Goal: Task Accomplishment & Management: Use online tool/utility

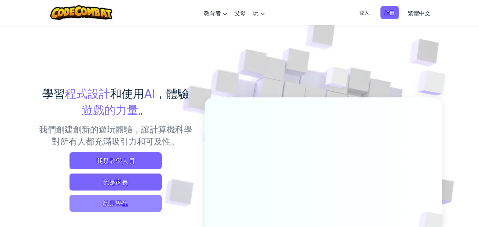
click at [92, 204] on span "我是學生" at bounding box center [116, 203] width 92 height 17
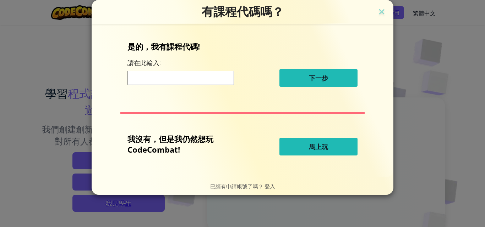
click at [309, 139] on button "馬上玩" at bounding box center [318, 147] width 78 height 18
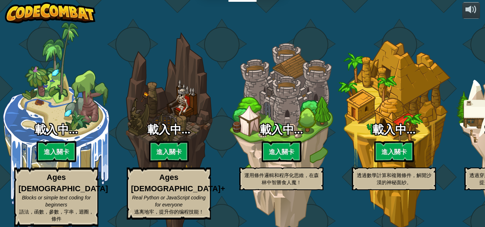
select select "zh-HANT"
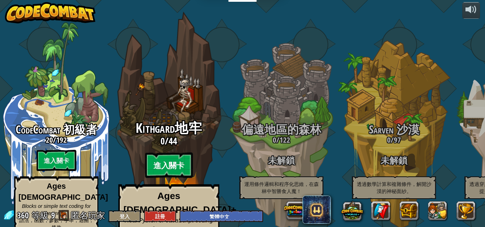
click at [176, 153] on btn "進入關卡" at bounding box center [169, 166] width 48 height 26
select select "zh-HANT"
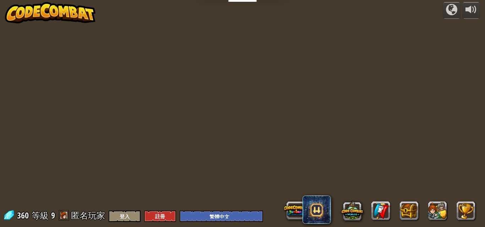
select select "zh-HANT"
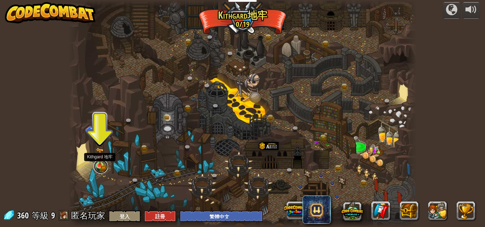
click at [100, 169] on link at bounding box center [101, 167] width 14 height 14
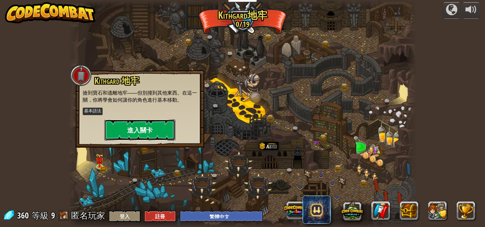
click at [159, 131] on button "進入關卡" at bounding box center [139, 130] width 71 height 21
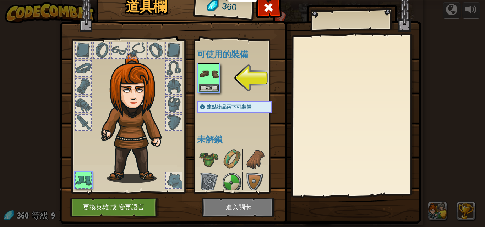
click at [255, 206] on img at bounding box center [240, 96] width 361 height 258
click at [204, 78] on img at bounding box center [209, 74] width 20 height 20
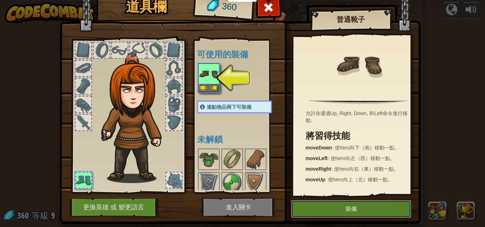
click at [360, 211] on button "裝備" at bounding box center [351, 209] width 120 height 18
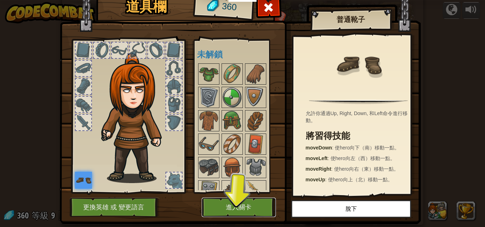
click at [244, 202] on button "進入關卡" at bounding box center [239, 208] width 74 height 20
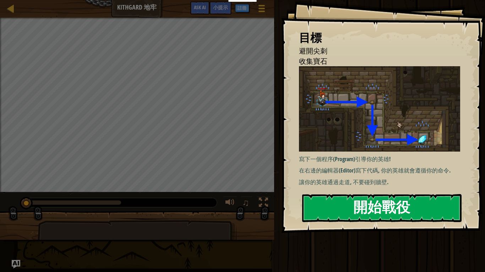
click at [335, 211] on button "開始戰役" at bounding box center [381, 208] width 159 height 28
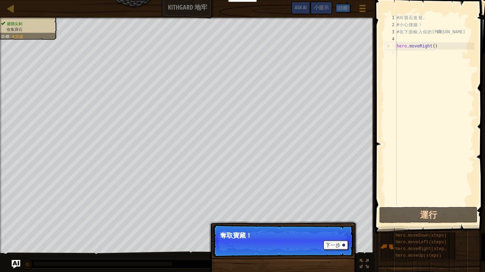
click at [337, 227] on p "下一步 奪取寶藏！" at bounding box center [283, 241] width 141 height 33
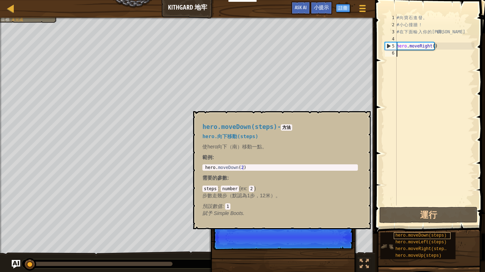
scroll to position [3, 0]
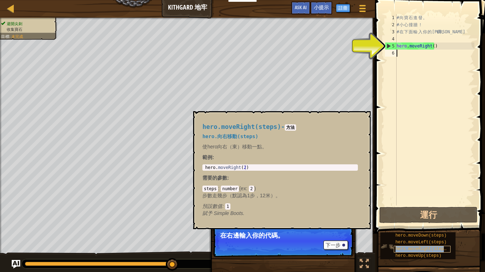
click at [414, 227] on span "hero.moveRight(steps)" at bounding box center [422, 249] width 54 height 5
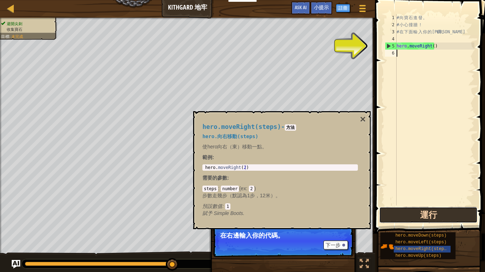
click at [439, 216] on button "運行" at bounding box center [428, 215] width 98 height 16
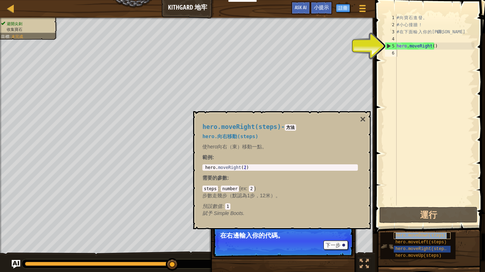
click at [431, 227] on span "hero.moveDown(steps)" at bounding box center [420, 235] width 51 height 5
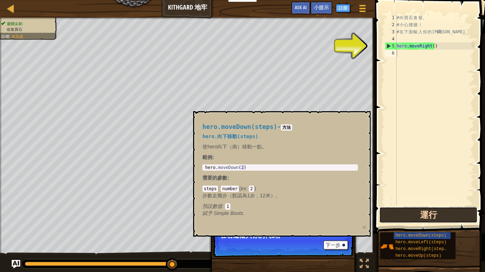
click at [439, 219] on button "運行" at bounding box center [428, 215] width 98 height 16
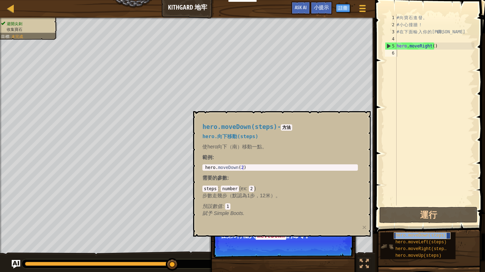
click at [401, 227] on span "hero.moveDown(steps)" at bounding box center [420, 235] width 51 height 5
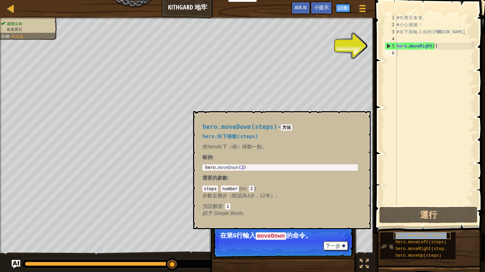
click at [422, 227] on span "hero.moveDown(steps)" at bounding box center [420, 235] width 51 height 5
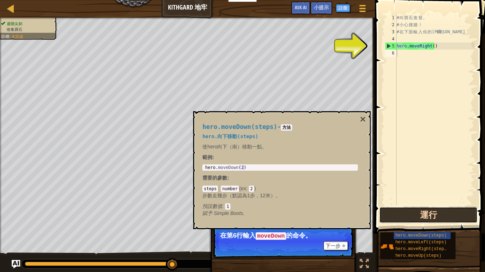
click at [411, 215] on button "運行" at bounding box center [428, 215] width 98 height 16
click at [402, 53] on div "# 向 寶 石 進 發 。 # 小 心 撞 牆 ！ # 在 下 面 輸 入 你 的 代 碼 。 hero . moveRight ( )" at bounding box center [434, 117] width 79 height 206
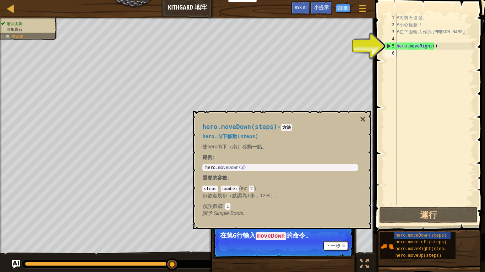
click at [402, 53] on div "# 向 寶 石 進 發 。 # 小 心 撞 牆 ！ # 在 下 面 輸 入 你 的 代 碼 。 hero . moveRight ( )" at bounding box center [434, 117] width 79 height 206
click at [402, 52] on div "# 向 寶 石 進 發 。 # 小 心 撞 牆 ！ # 在 下 面 輸 入 你 的 代 碼 。 hero . moveRight ( )" at bounding box center [434, 117] width 79 height 206
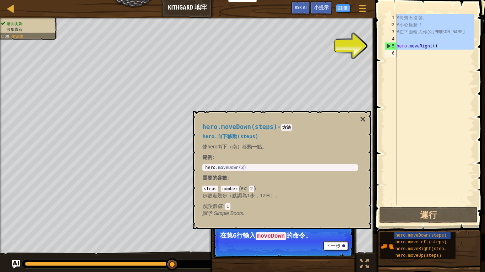
click at [402, 46] on div "# 向 寶 石 進 發 。 # 小 心 撞 牆 ！ # 在 下 面 輸 入 你 的 代 碼 。 hero . moveRight ( )" at bounding box center [434, 110] width 79 height 192
type textarea "hero.moveRight()"
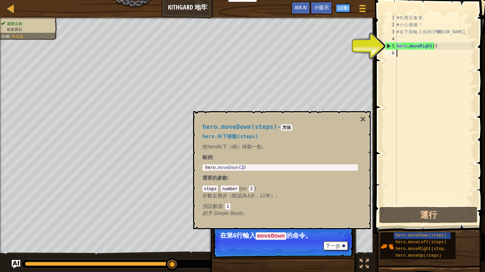
click at [399, 54] on div "# 向 寶 石 進 發 。 # 小 心 撞 牆 ！ # 在 下 面 輸 入 你 的 代 碼 。 hero . moveRight ( )" at bounding box center [434, 117] width 79 height 206
type textarea "hero.moveRight()"
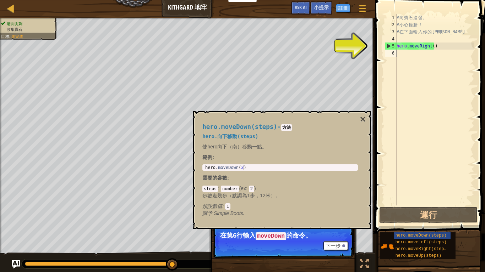
click at [399, 54] on div "# 向 寶 石 進 發 。 # 小 心 撞 牆 ！ # 在 下 面 輸 入 你 的 代 碼 。 hero . moveRight ( )" at bounding box center [434, 117] width 79 height 206
drag, startPoint x: 392, startPoint y: 233, endPoint x: 401, endPoint y: 233, distance: 8.9
click at [409, 227] on div "hero.moveDown(steps) hero.moveLeft(steps) hero.moveRight(steps) hero.moveUp(ste…" at bounding box center [417, 246] width 75 height 27
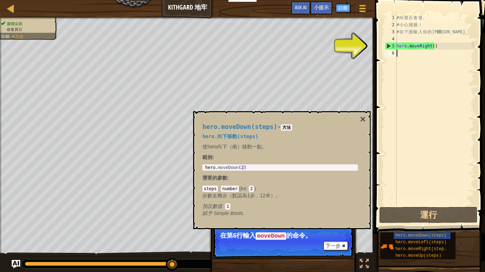
paste textarea "hero.moveRight()"
click at [403, 55] on div "# 向 寶 石 進 發 。 # 小 心 撞 牆 ！ # 在 下 面 輸 入 你 的 代 碼 。 hero . moveRight ( )" at bounding box center [434, 117] width 79 height 206
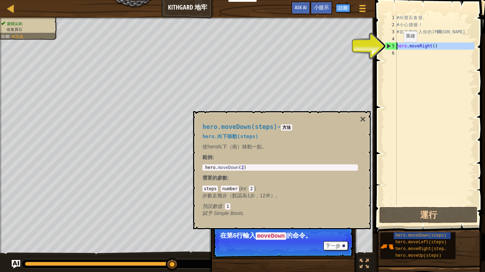
click at [397, 49] on div "# 向 寶 石 進 發 。 # 小 心 撞 牆 ！ # 在 下 面 輸 入 你 的 代 碼 。 hero . moveRight ( )" at bounding box center [434, 117] width 79 height 206
type textarea "hero.moveRight()"
click at [398, 53] on div "# 向 寶 石 進 發 。 # 小 心 撞 牆 ！ # 在 下 面 輸 入 你 的 代 碼 。 hero . moveRight ( )" at bounding box center [434, 110] width 79 height 192
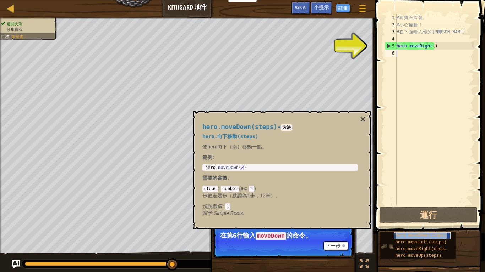
click at [424, 227] on span "hero.moveDown(steps)" at bounding box center [420, 235] width 51 height 5
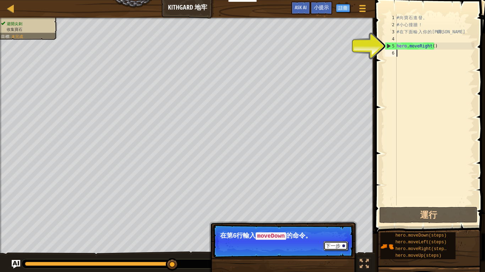
click at [340, 227] on button "下一步" at bounding box center [335, 246] width 24 height 9
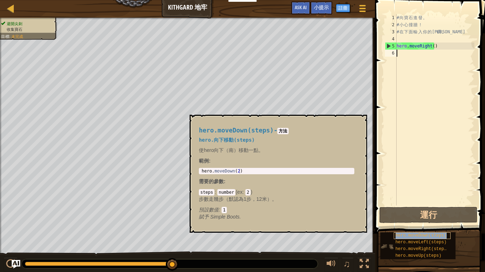
click at [426, 227] on div "hero.moveDown(steps)" at bounding box center [421, 236] width 57 height 7
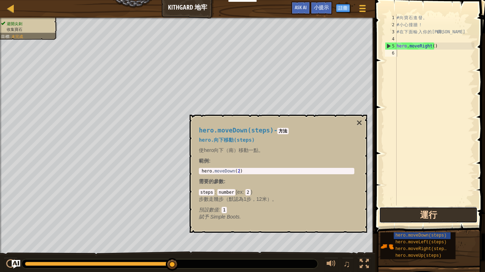
click at [430, 212] on button "運行" at bounding box center [428, 215] width 98 height 16
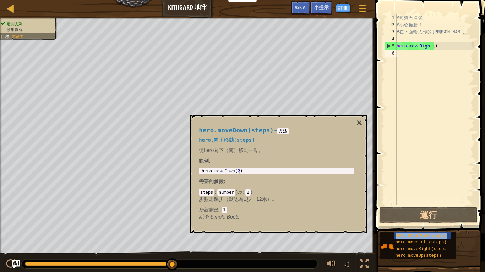
type textarea "hero.moveRight()"
type textarea "# 在下面輸入你的代碼。"
type textarea "hero.moveRight()"
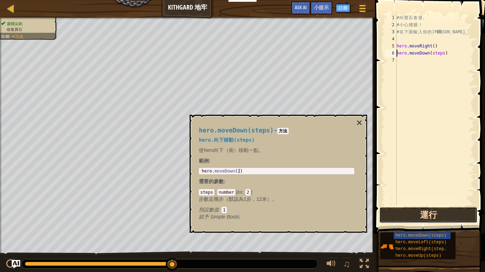
click at [398, 218] on button "運行" at bounding box center [428, 215] width 98 height 16
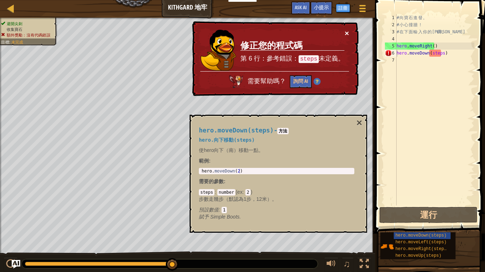
click at [345, 31] on button "×" at bounding box center [347, 32] width 4 height 7
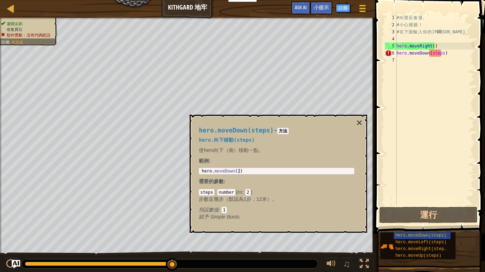
click at [356, 120] on div "hero.moveDown(steps) - 方法 hero.向下移動(steps) 使hero向下（南）移動一點。 範例 : 1 hero . moveDo…" at bounding box center [277, 174] width 177 height 118
click at [357, 125] on button "×" at bounding box center [359, 123] width 6 height 10
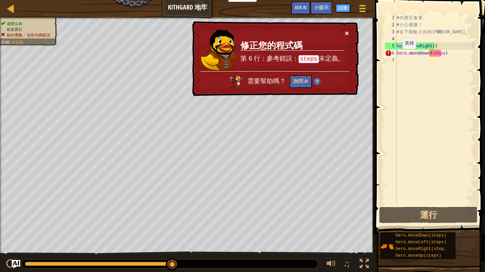
click at [346, 33] on button "×" at bounding box center [347, 32] width 4 height 7
drag, startPoint x: 395, startPoint y: 53, endPoint x: 418, endPoint y: 54, distance: 22.4
click at [418, 54] on div "hero.moveDown(steps) 1 2 3 4 5 6 7 # 向 寶 石 進 發 。 # 小 心 撞 牆 ！ # 在 下 面 輸 入 你 的 代 …" at bounding box center [428, 110] width 91 height 192
type textarea "hero.moveDown(steps)"
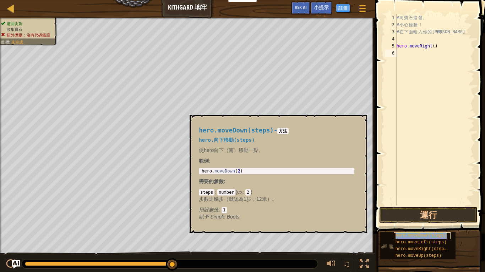
click at [402, 227] on span "hero.moveDown(steps)" at bounding box center [420, 235] width 51 height 5
click at [401, 53] on div "# 向 寶 石 進 發 。 # 小 心 撞 牆 ！ # 在 下 面 輸 入 你 的 代 碼 。 hero . moveRight ( )" at bounding box center [434, 117] width 79 height 206
type textarea "hero.moveDown(steps)"
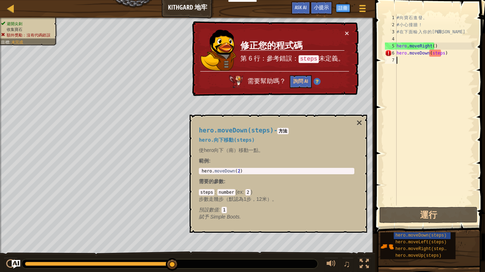
click at [408, 126] on div "# 向 寶 石 進 發 。 # 小 心 撞 牆 ！ # 在 下 面 輸 入 你 的 代 碼 。 hero . moveRight ( ) hero . mov…" at bounding box center [434, 117] width 79 height 206
click at [407, 99] on div "# 向 寶 石 進 發 。 # 小 心 撞 牆 ！ # 在 下 面 輸 入 你 的 代 碼 。 hero . moveRight ( ) hero . mov…" at bounding box center [434, 117] width 79 height 206
drag, startPoint x: 408, startPoint y: 99, endPoint x: 408, endPoint y: 107, distance: 7.8
click at [408, 107] on div "# 向 寶 石 進 發 。 # 小 心 撞 牆 ！ # 在 下 面 輸 入 你 的 代 碼 。 hero . moveRight ( ) hero . mov…" at bounding box center [434, 117] width 79 height 206
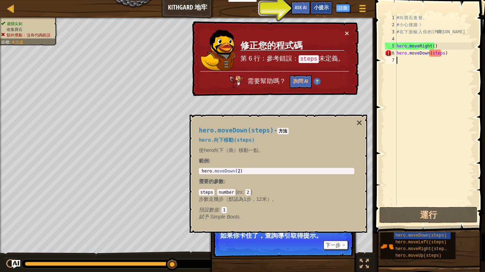
click at [318, 9] on span "小提示" at bounding box center [321, 7] width 15 height 7
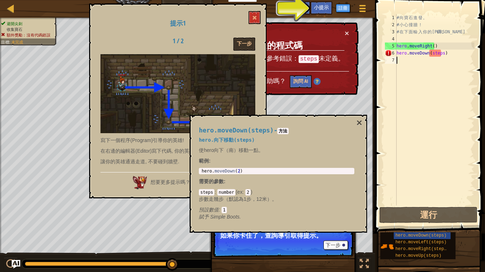
click at [446, 54] on div "# 向 寶 石 進 發 。 # 小 心 撞 牆 ！ # 在 下 面 輸 入 你 的 代 碼 。 hero . moveRight ( ) hero . mov…" at bounding box center [434, 117] width 79 height 206
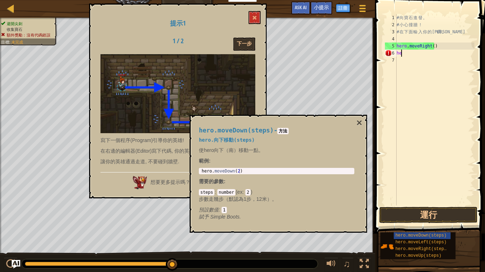
type textarea "h"
click at [420, 227] on span "hero.moveLeft(steps)" at bounding box center [420, 242] width 51 height 5
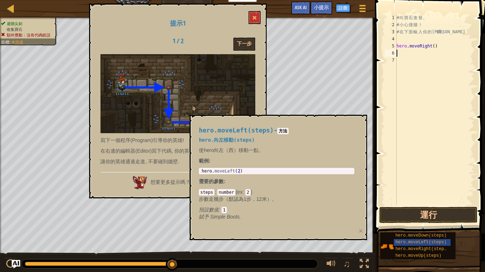
type textarea "h"
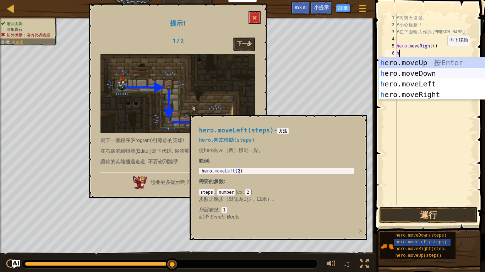
click at [434, 72] on div "h ero.moveUp 按 Enter h ero.moveDown 按 Enter h ero.moveLeft 按 Enter h ero.moveRi…" at bounding box center [446, 89] width 134 height 64
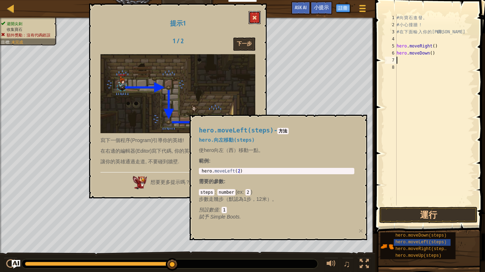
click at [250, 15] on button at bounding box center [254, 17] width 12 height 13
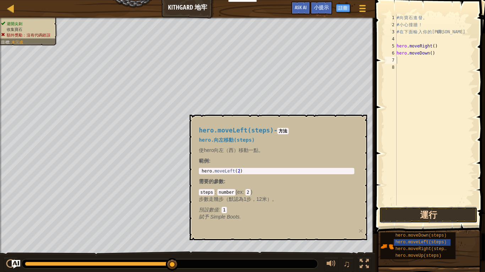
click at [446, 216] on button "運行" at bounding box center [428, 215] width 98 height 16
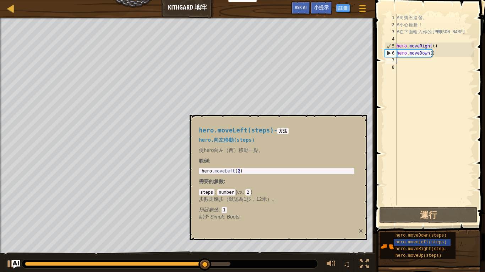
click at [361, 227] on button "×" at bounding box center [360, 230] width 4 height 7
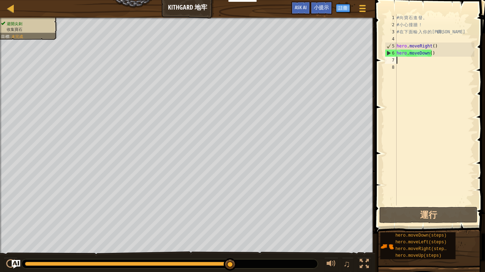
click at [402, 60] on div "# 向 寶 石 進 發 。 # 小 心 撞 牆 ！ # 在 下 面 輸 入 你 的 代 碼 。 hero . moveRight ( ) hero . mov…" at bounding box center [434, 117] width 79 height 206
click at [397, 62] on div "# 向 寶 石 進 發 。 # 小 心 撞 牆 ！ # 在 下 面 輸 入 你 的 代 碼 。 hero . moveRight ( ) hero . mov…" at bounding box center [434, 117] width 79 height 206
type textarea "h"
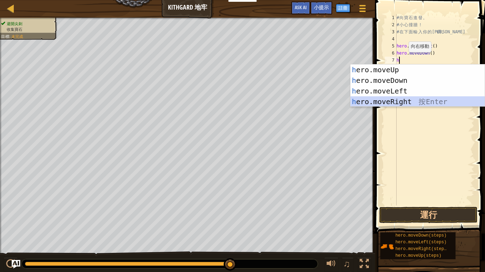
click at [404, 101] on div "h ero.moveUp 按 Enter h ero.moveDown 按 Enter h ero.moveLeft 按 Enter h ero.moveRi…" at bounding box center [417, 97] width 134 height 64
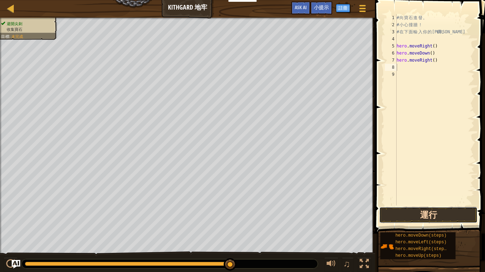
click at [432, 214] on button "運行" at bounding box center [428, 215] width 98 height 16
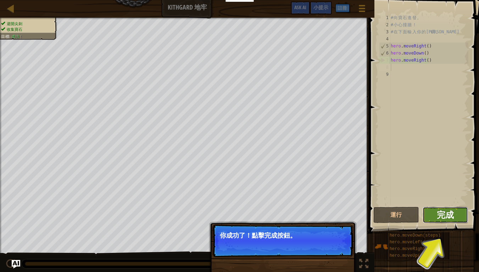
click at [445, 214] on span "完成" at bounding box center [445, 214] width 17 height 11
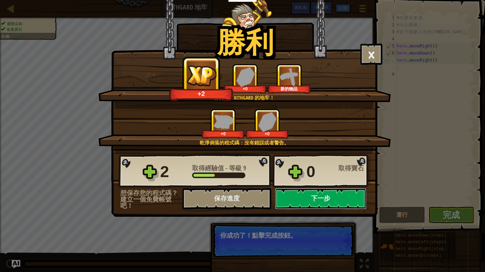
click at [341, 198] on button "下一步" at bounding box center [321, 198] width 92 height 21
select select "zh-HANT"
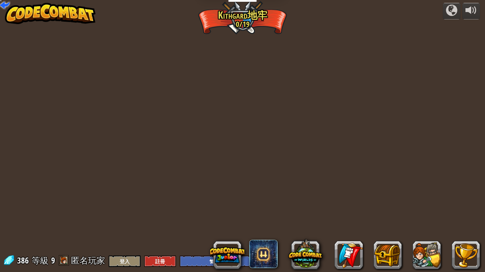
select select "zh-HANT"
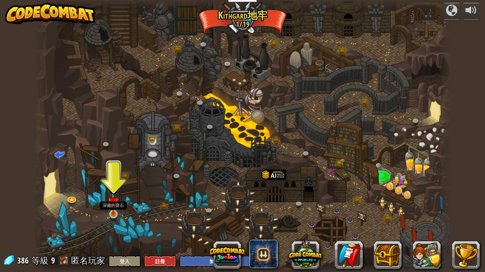
click at [114, 207] on img at bounding box center [113, 203] width 11 height 24
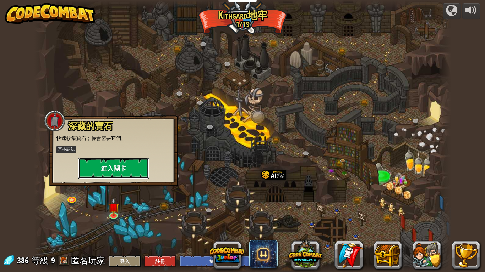
click at [131, 171] on button "進入關卡" at bounding box center [113, 168] width 71 height 21
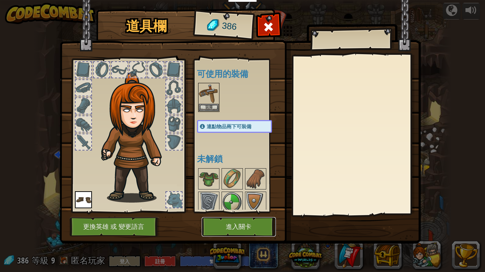
click at [234, 225] on button "進入關卡" at bounding box center [239, 228] width 74 height 20
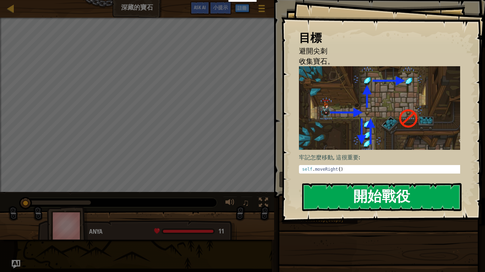
click at [393, 183] on button "開始戰役" at bounding box center [381, 197] width 159 height 28
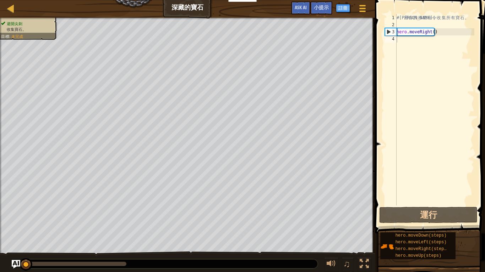
click at [412, 40] on div "# 利 用 你 的 移 動 命 令 收 集 所 有 寶 石 。 hero . moveRight ( )" at bounding box center [434, 117] width 79 height 206
type textarea "h"
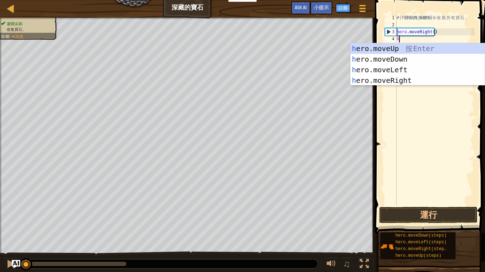
scroll to position [3, 0]
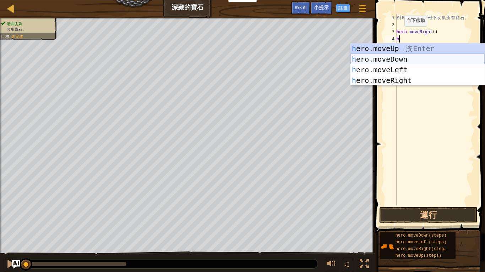
click at [397, 57] on div "h ero.moveUp 按 Enter h ero.moveDown 按 Enter h ero.moveLeft 按 Enter h ero.moveRi…" at bounding box center [417, 75] width 134 height 64
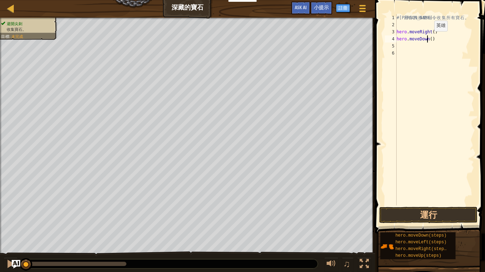
click at [428, 38] on div "# 利 用 你 的 移 動 命 令 收 集 所 有 寶 石 。 hero . moveRight ( ) hero . moveDown ( )" at bounding box center [434, 117] width 79 height 206
click at [430, 38] on div "# 利 用 你 的 移 動 命 令 收 集 所 有 寶 石 。 hero . moveRight ( ) hero . moveDown ( )" at bounding box center [434, 117] width 79 height 206
click at [429, 39] on div "# 利 用 你 的 移 動 命 令 收 集 所 有 寶 石 。 hero . moveRight ( ) hero . moveDown ( )" at bounding box center [434, 117] width 79 height 206
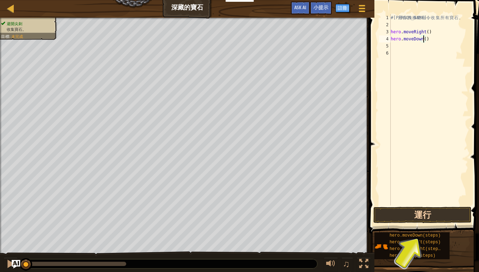
type textarea "hero.moveDown()"
click at [447, 220] on button "運行" at bounding box center [423, 215] width 98 height 16
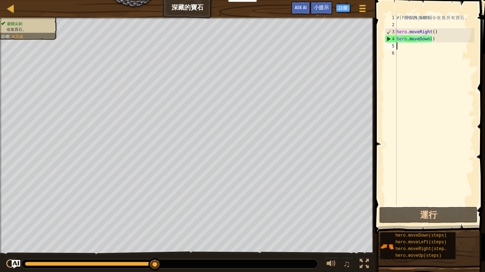
click at [402, 47] on div "# 利 用 你 的 移 動 命 令 收 集 所 有 寶 石 。 hero . moveRight ( ) hero . moveDown ( )" at bounding box center [434, 117] width 79 height 206
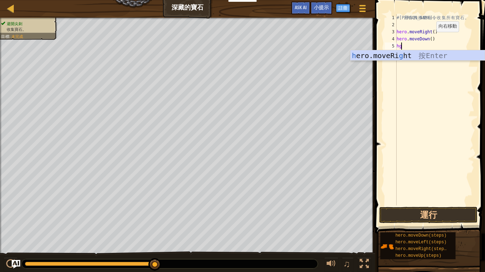
type textarea "h"
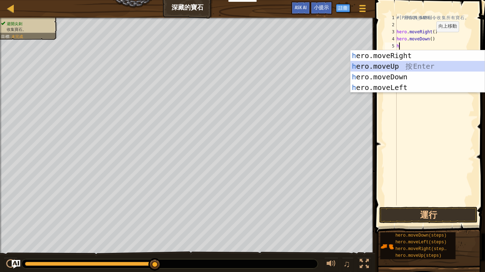
click at [401, 66] on div "h ero.moveRight 按 Enter h ero.moveUp 按 Enter h ero.moveDown 按 Enter h ero.moveL…" at bounding box center [417, 82] width 134 height 64
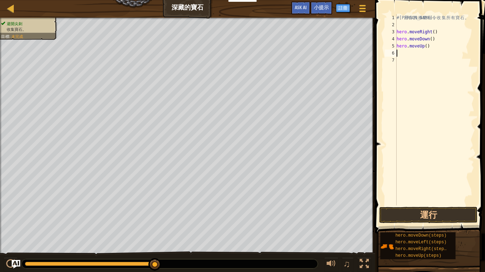
type textarea "h"
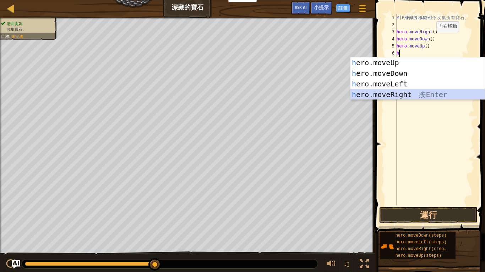
click at [405, 93] on div "h ero.moveUp 按 Enter h ero.moveDown 按 Enter h ero.moveLeft 按 Enter h ero.moveRi…" at bounding box center [417, 89] width 134 height 64
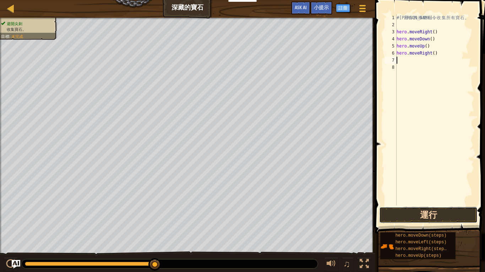
click at [407, 221] on button "運行" at bounding box center [428, 215] width 98 height 16
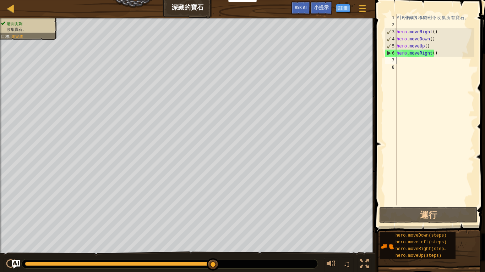
type textarea "h"
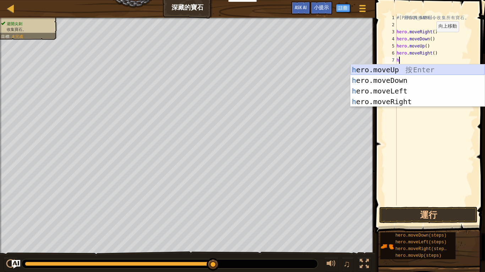
click at [405, 66] on div "h ero.moveUp 按 Enter h ero.moveDown 按 Enter h ero.moveLeft 按 Enter h ero.moveRi…" at bounding box center [417, 97] width 134 height 64
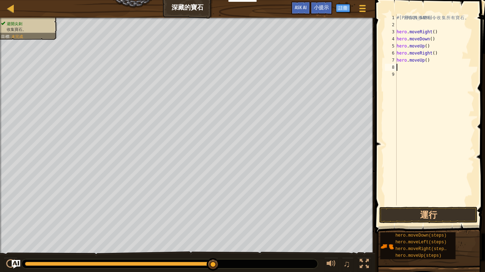
type textarea "h"
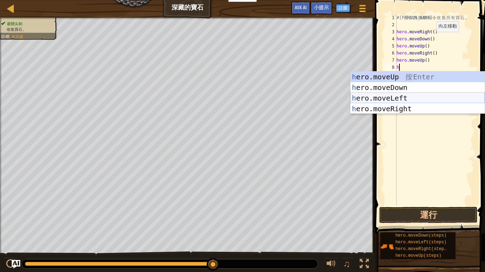
click at [398, 96] on div "h ero.moveUp 按 Enter h ero.moveDown 按 Enter h ero.moveLeft 按 Enter h ero.moveRi…" at bounding box center [417, 104] width 134 height 64
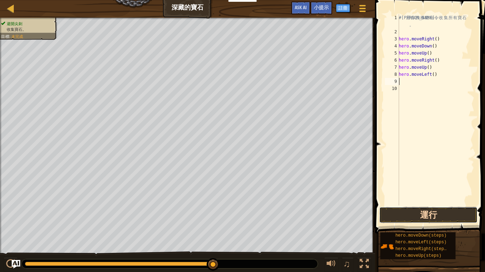
click at [435, 218] on button "運行" at bounding box center [428, 215] width 98 height 16
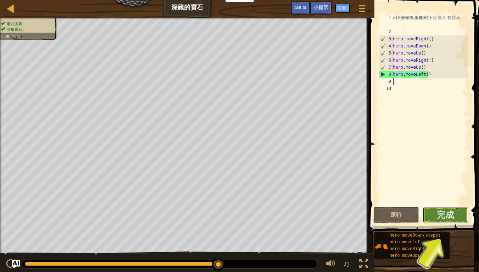
click at [456, 216] on button "完成" at bounding box center [446, 215] width 46 height 16
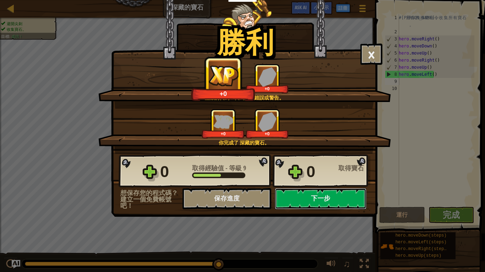
click at [308, 193] on button "下一步" at bounding box center [321, 198] width 92 height 21
select select "zh-HANT"
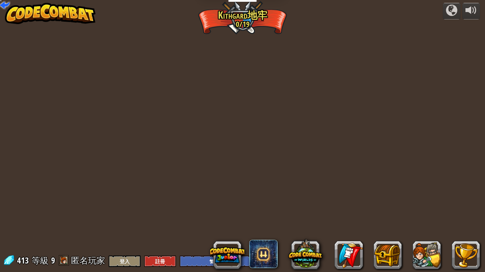
select select "zh-HANT"
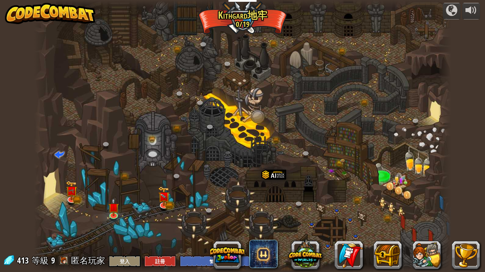
select select "zh-HANT"
click at [116, 211] on img at bounding box center [113, 203] width 11 height 24
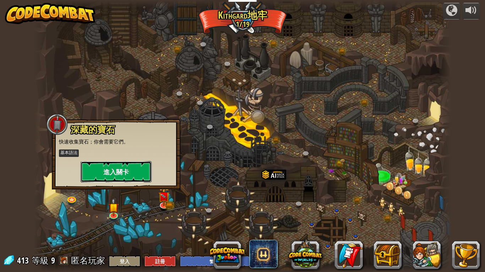
click at [143, 171] on button "進入關卡" at bounding box center [116, 171] width 71 height 21
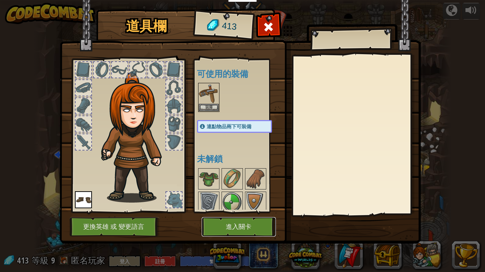
click at [226, 218] on button "進入關卡" at bounding box center [239, 228] width 74 height 20
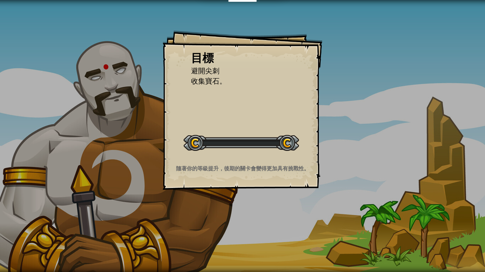
click at [226, 225] on div "目標 避開尖刺 收集寶石。 開始戰役 從伺服器載入失敗 您將需要訂閱來開啟這關。 訂閱 您需要加入一個課程來遊玩此關卡。 回到我的課程 詢問您的老師來分派一個…" at bounding box center [242, 136] width 485 height 272
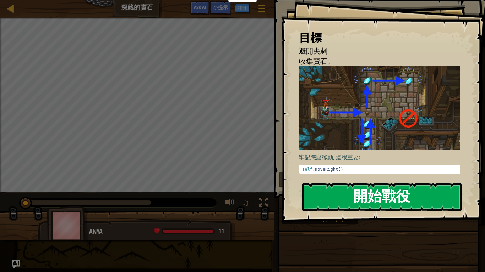
click at [397, 183] on button "開始戰役" at bounding box center [381, 197] width 159 height 28
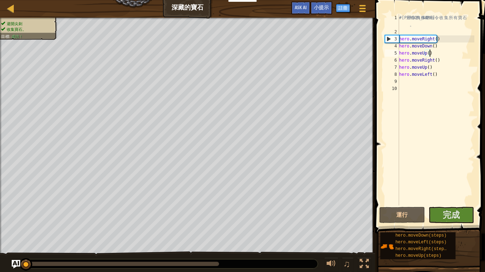
click at [432, 54] on div "# 利 用 你 的 移 動 命 令 收 集 所 有 寶 石 。 hero . moveRight ( ) hero . moveDown ( ) hero .…" at bounding box center [435, 120] width 77 height 213
type textarea "hero.moveUp()"
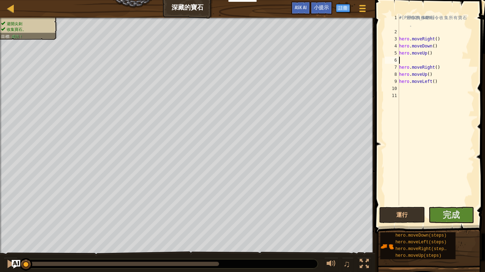
type textarea "r"
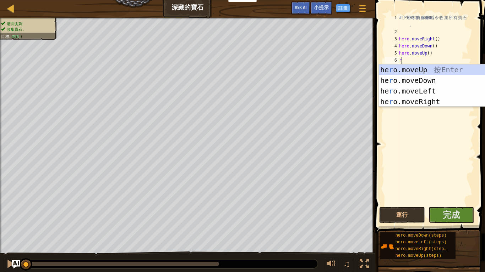
scroll to position [3, 0]
click at [428, 66] on div "he r o.moveUp 按 Enter he r o.moveDown 按 Enter he r o.moveLeft 按 Enter he r o.mo…" at bounding box center [446, 97] width 134 height 64
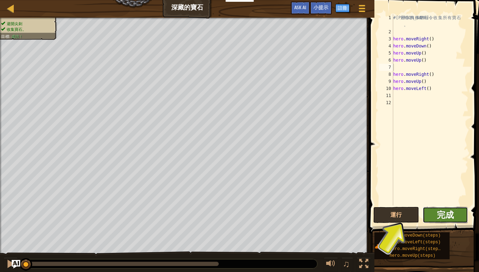
click at [437, 215] on button "完成" at bounding box center [446, 215] width 46 height 16
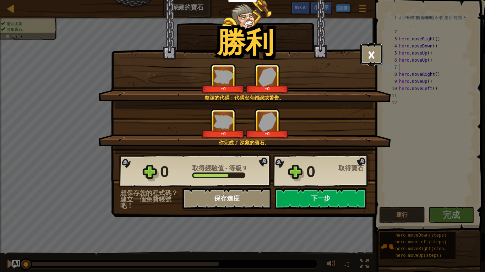
click at [365, 50] on button "×" at bounding box center [371, 54] width 22 height 21
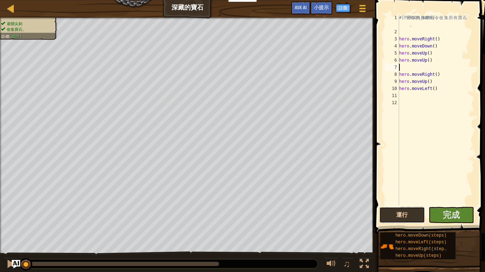
click at [393, 209] on button "運行" at bounding box center [402, 215] width 46 height 16
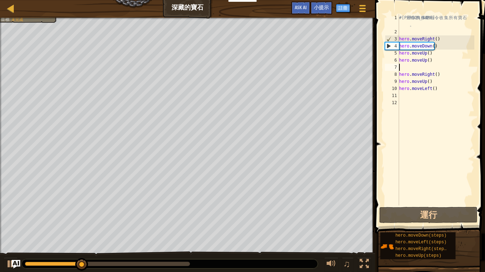
click at [405, 99] on div "# 利 用 你 的 移 動 命 令 收 集 所 有 寶 石 。 hero . moveRight ( ) hero . moveDown ( ) hero .…" at bounding box center [435, 120] width 77 height 213
click at [403, 94] on div "# 利 用 你 的 移 動 命 令 收 集 所 有 寶 石 。 hero . moveRight ( ) hero . moveDown ( ) hero .…" at bounding box center [435, 120] width 77 height 213
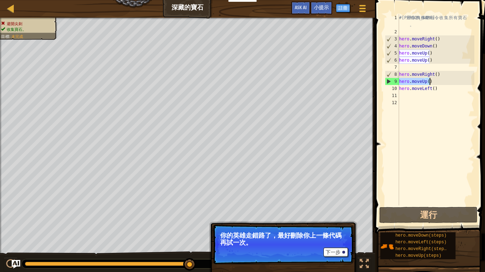
drag, startPoint x: 399, startPoint y: 82, endPoint x: 430, endPoint y: 84, distance: 31.6
click at [430, 84] on div "# 利 用 你 的 移 動 命 令 收 集 所 有 寶 石 。 hero . moveRight ( ) hero . moveDown ( ) hero .…" at bounding box center [435, 120] width 77 height 213
type textarea "hero.moveUp()"
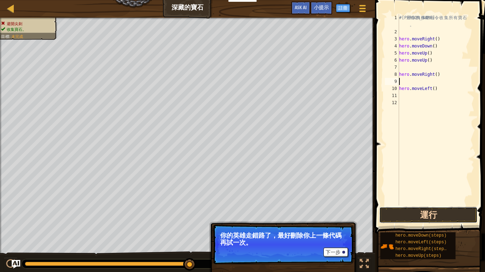
click at [413, 214] on button "運行" at bounding box center [428, 215] width 98 height 16
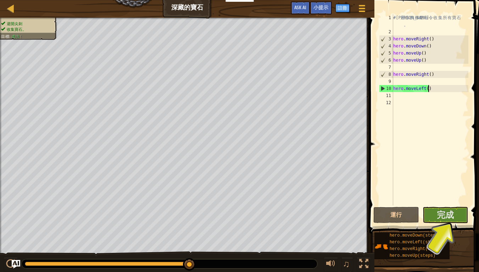
click at [430, 89] on div "# 利 用 你 的 移 動 命 令 收 集 所 有 寶 石 。 hero . moveRight ( ) hero . moveDown ( ) hero .…" at bounding box center [430, 120] width 77 height 213
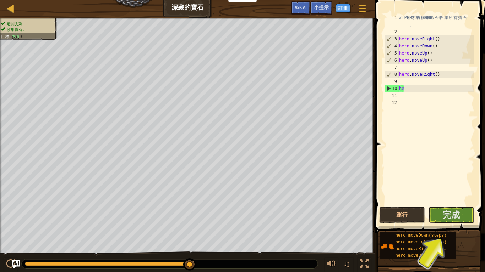
type textarea "h"
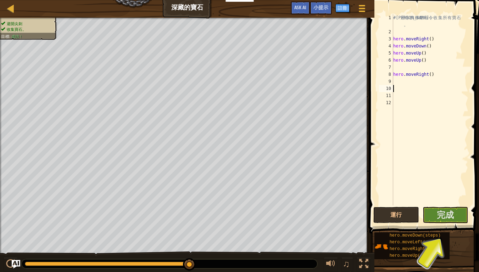
type textarea "h"
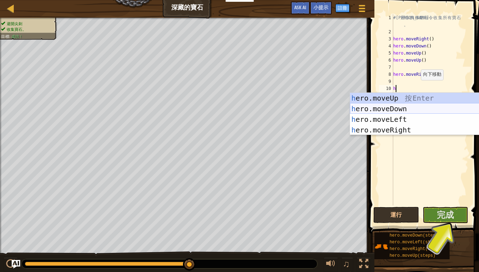
click at [414, 106] on div "h ero.moveUp 按 Enter h ero.moveDown 按 Enter h ero.moveLeft 按 Enter h ero.moveRi…" at bounding box center [417, 125] width 134 height 64
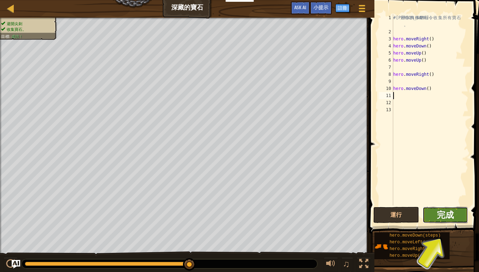
click at [441, 214] on span "完成" at bounding box center [445, 214] width 17 height 11
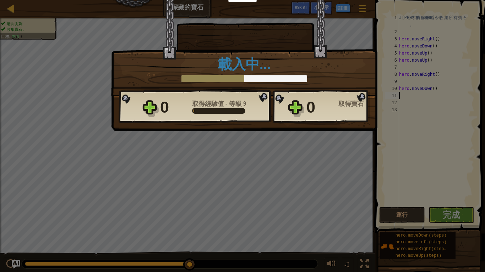
click at [351, 174] on div "勝利 × 你很快就會發現寶石的用途。 這個關卡有多好玩? 載入中… Reticulating Splines... 載入中… 0 取得經驗值 - 等級 9 0…" at bounding box center [242, 136] width 485 height 272
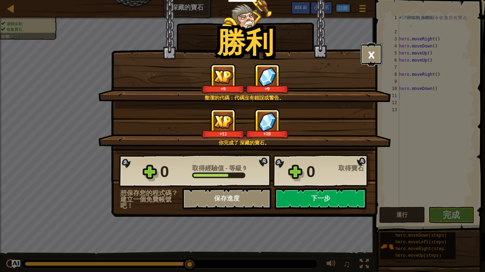
click at [373, 44] on button "×" at bounding box center [371, 54] width 22 height 21
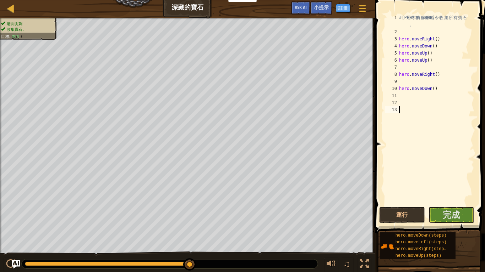
click at [399, 205] on div "# 利 用 你 的 移 動 命 令 收 集 所 有 寶 石 。 hero . moveRight ( ) hero . moveDown ( ) hero .…" at bounding box center [435, 120] width 77 height 213
click at [403, 219] on button "運行" at bounding box center [402, 215] width 46 height 16
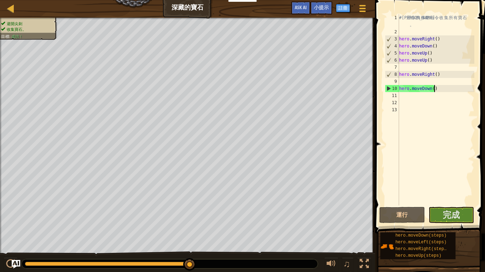
click at [438, 90] on div "# 利 用 你 的 移 動 命 令 收 集 所 有 寶 石 。 hero . moveRight ( ) hero . moveDown ( ) hero .…" at bounding box center [435, 120] width 77 height 213
type textarea "hero.moveDown()"
click at [406, 99] on div "# 利 用 你 的 移 動 命 令 收 集 所 有 寶 石 。 hero . moveRight ( ) hero . moveDown ( ) hero .…" at bounding box center [435, 120] width 77 height 213
click at [440, 88] on div "# 利 用 你 的 移 動 命 令 收 集 所 有 寶 石 。 hero . moveRight ( ) hero . moveDown ( ) hero .…" at bounding box center [435, 120] width 77 height 213
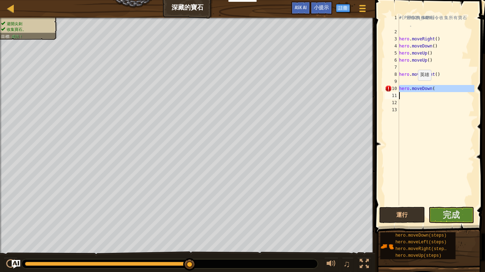
drag, startPoint x: 398, startPoint y: 89, endPoint x: 436, endPoint y: 89, distance: 38.3
click at [436, 89] on div "hero.moveDown( 1 2 3 4 5 6 7 8 9 10 11 12 13 # 利 用 你 的 移 動 命 令 收 集 所 有 寶 石 。 he…" at bounding box center [428, 110] width 91 height 192
type textarea "hero.moveDown("
click at [403, 219] on button "運行" at bounding box center [402, 215] width 46 height 16
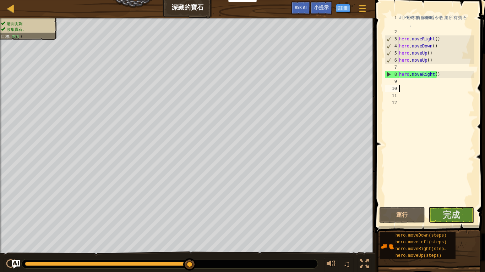
type textarea "m"
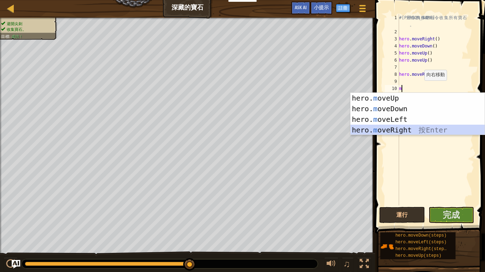
click at [405, 130] on div "hero. m oveUp 按 Enter hero. m oveDown 按 Enter hero. m oveLeft 按 Enter hero. m o…" at bounding box center [417, 125] width 134 height 64
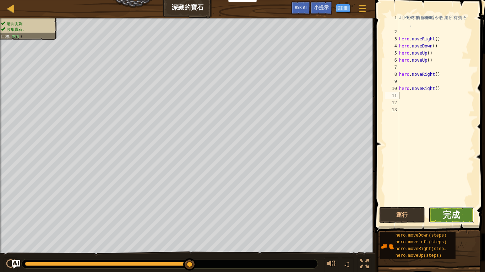
click at [451, 215] on span "完成" at bounding box center [450, 214] width 17 height 11
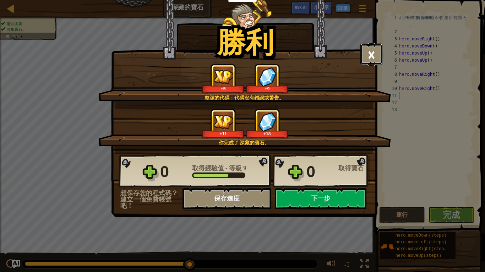
click at [369, 48] on button "×" at bounding box center [371, 54] width 22 height 21
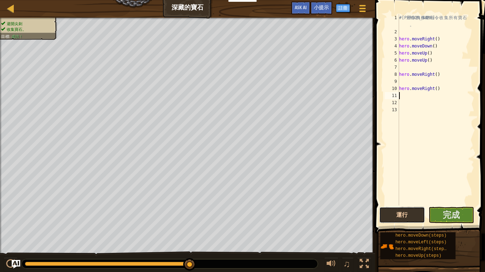
click at [401, 212] on button "運行" at bounding box center [402, 215] width 46 height 16
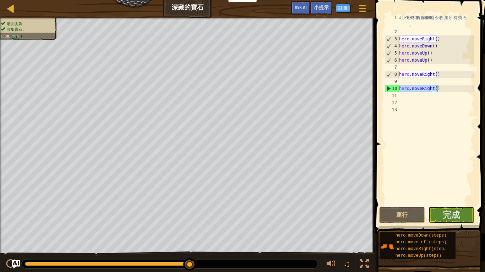
drag, startPoint x: 399, startPoint y: 89, endPoint x: 436, endPoint y: 88, distance: 36.9
click at [436, 88] on div "# 利 用 你 的 移 動 命 令 收 集 所 有 寶 石 。 hero . moveRight ( ) hero . moveDown ( ) hero .…" at bounding box center [435, 120] width 77 height 213
type textarea "hero.moveRight()"
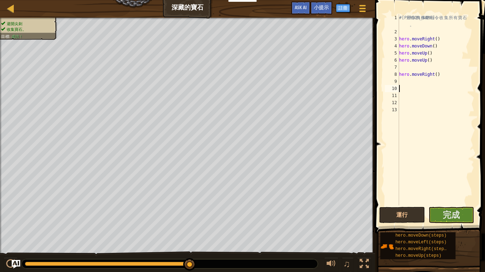
type textarea "m"
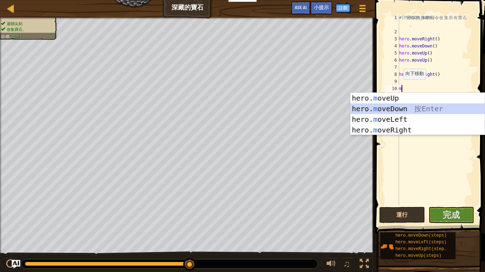
click at [390, 108] on div "hero. m oveUp 按 Enter hero. m oveDown 按 Enter hero. m oveLeft 按 Enter hero. m o…" at bounding box center [417, 125] width 134 height 64
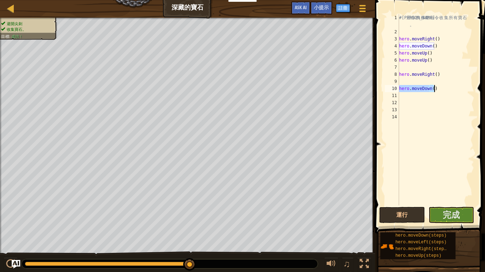
drag, startPoint x: 399, startPoint y: 87, endPoint x: 450, endPoint y: 87, distance: 51.4
click at [450, 87] on div "# 利 用 你 的 移 動 命 令 收 集 所 有 寶 石 。 hero . moveRight ( ) hero . moveDown ( ) hero .…" at bounding box center [435, 120] width 77 height 213
type textarea "hero.moveDown()"
click at [401, 82] on div "# 利 用 你 的 移 動 命 令 收 集 所 有 寶 石 。 hero . moveRight ( ) hero . moveDown ( ) hero .…" at bounding box center [435, 120] width 77 height 213
type textarea "m"
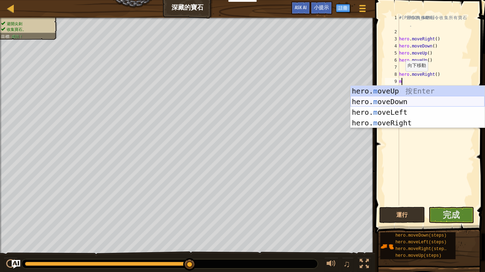
click at [407, 104] on div "hero. m oveUp 按 Enter hero. m oveDown 按 Enter hero. m oveLeft 按 Enter hero. m o…" at bounding box center [417, 118] width 134 height 64
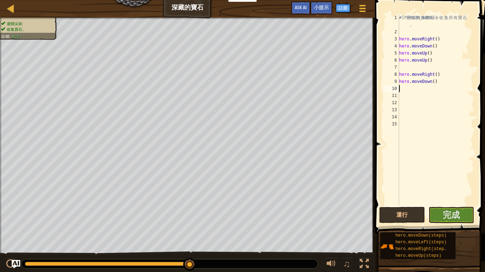
type textarea "m"
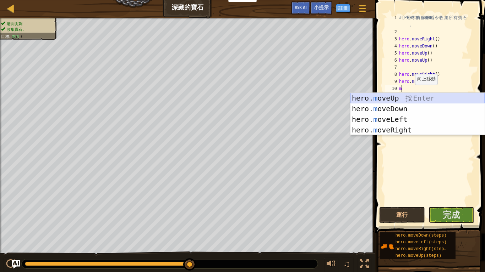
click at [391, 95] on div "hero. m oveUp 按 Enter hero. m oveDown 按 Enter hero. m oveLeft 按 Enter hero. m o…" at bounding box center [417, 125] width 134 height 64
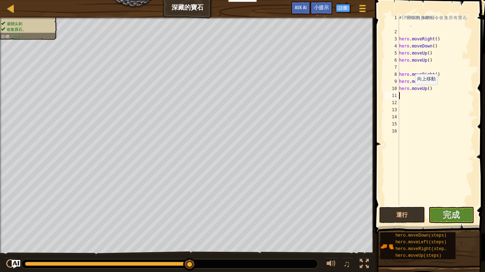
type textarea "m"
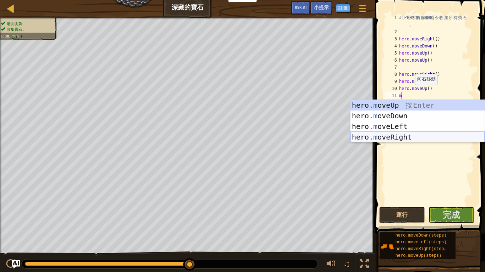
click at [396, 136] on div "hero. m oveUp 按 Enter hero. m oveDown 按 Enter hero. m oveLeft 按 Enter hero. m o…" at bounding box center [417, 132] width 134 height 64
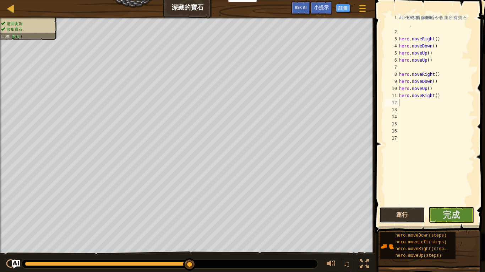
click at [411, 212] on button "運行" at bounding box center [402, 215] width 46 height 16
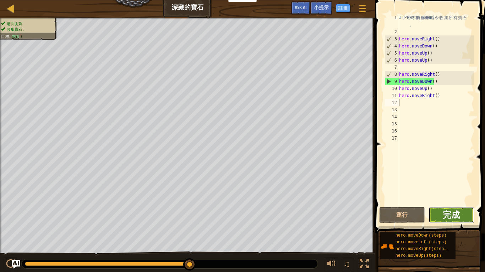
click at [456, 211] on span "完成" at bounding box center [450, 214] width 17 height 11
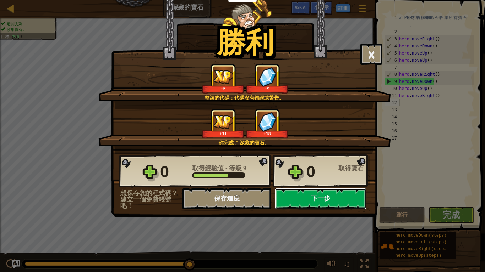
click at [320, 198] on button "下一步" at bounding box center [321, 198] width 92 height 21
select select "zh-HANT"
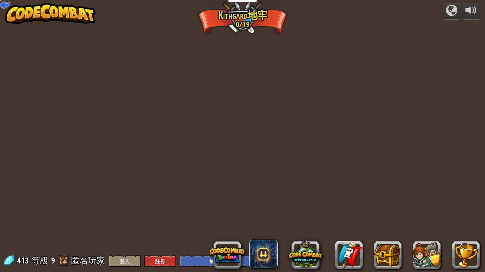
select select "zh-HANT"
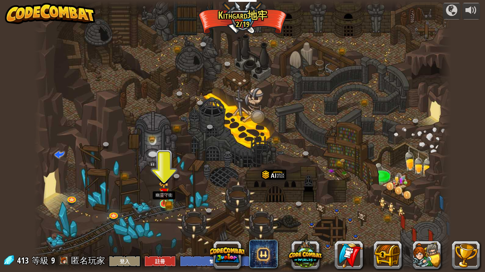
click at [162, 197] on img at bounding box center [164, 194] width 6 height 6
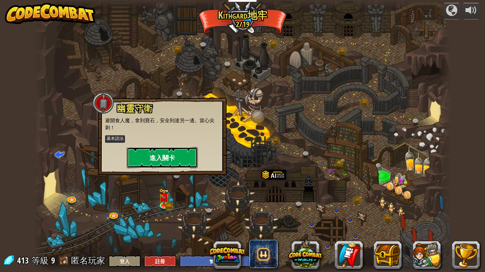
click at [175, 159] on button "進入關卡" at bounding box center [162, 157] width 71 height 21
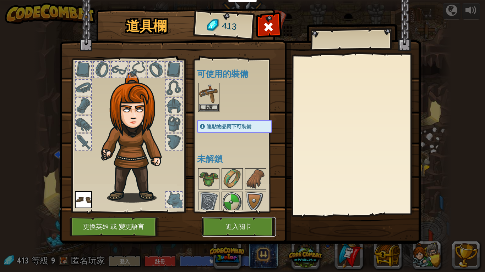
click at [257, 223] on button "進入關卡" at bounding box center [239, 228] width 74 height 20
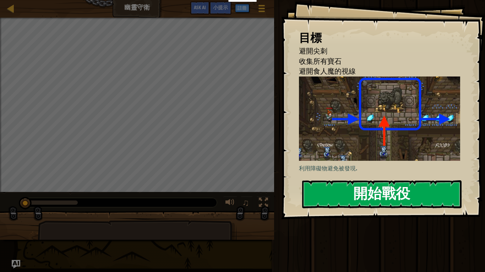
click at [392, 181] on button "開始戰役" at bounding box center [381, 195] width 159 height 28
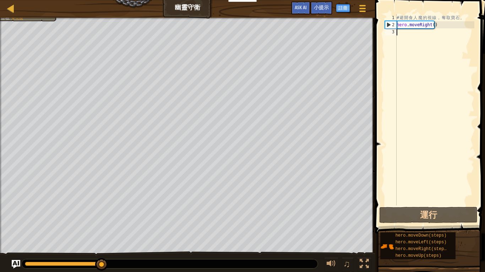
type textarea "m"
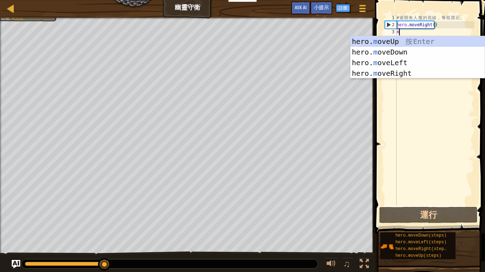
scroll to position [3, 0]
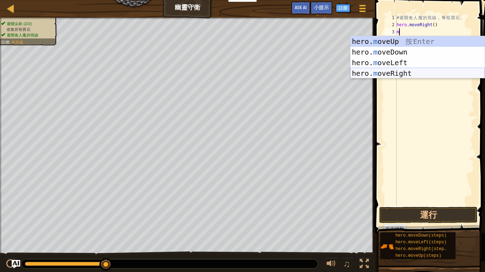
click at [407, 72] on div "hero. m oveUp 按 Enter hero. m oveDown 按 Enter hero. m oveLeft 按 Enter hero. m o…" at bounding box center [417, 68] width 134 height 64
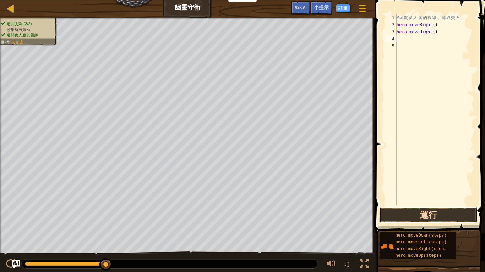
click at [419, 212] on button "運行" at bounding box center [428, 215] width 98 height 16
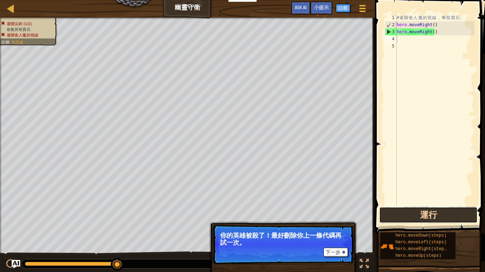
click at [395, 213] on button "運行" at bounding box center [428, 215] width 98 height 16
type textarea "h"
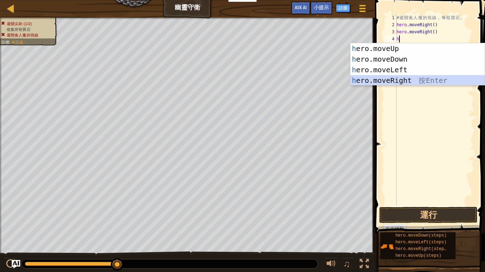
click at [388, 77] on div "h ero.moveUp 按 Enter h ero.moveDown 按 Enter h ero.moveLeft 按 Enter h ero.moveRi…" at bounding box center [417, 75] width 134 height 64
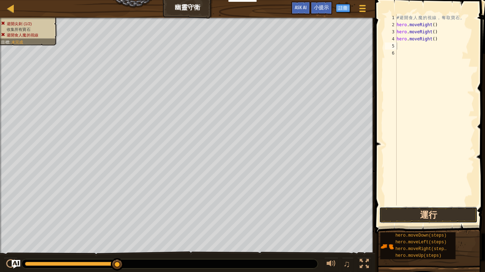
click at [418, 215] on button "運行" at bounding box center [428, 215] width 98 height 16
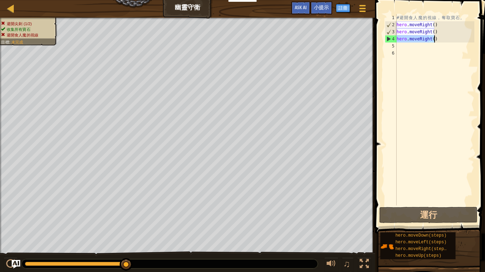
drag, startPoint x: 397, startPoint y: 38, endPoint x: 437, endPoint y: 41, distance: 39.8
click at [436, 41] on div "# 避 開 食 人 魔 的 視 線 ， 奪 取 寶 石 。 hero . moveRight ( ) hero . moveRight ( ) hero . …" at bounding box center [434, 117] width 79 height 206
type textarea "hero.moveRight()"
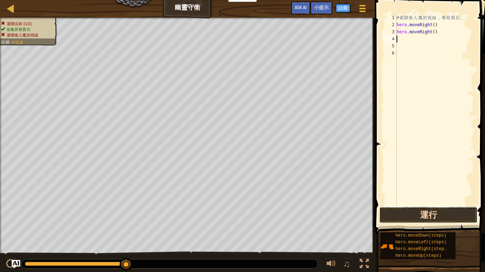
click at [393, 212] on button "運行" at bounding box center [428, 215] width 98 height 16
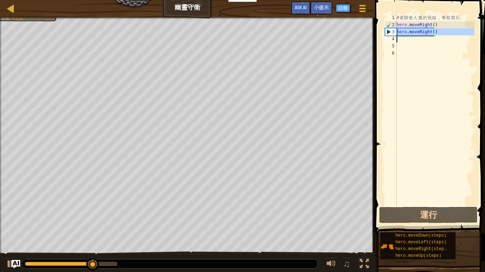
drag, startPoint x: 397, startPoint y: 33, endPoint x: 444, endPoint y: 36, distance: 47.0
click at [444, 36] on div "# 避 開 食 人 魔 的 視 線 ， 奪 取 寶 石 。 hero . moveRight ( ) hero . moveRight ( )" at bounding box center [434, 117] width 79 height 206
type textarea "hero.moveRight()"
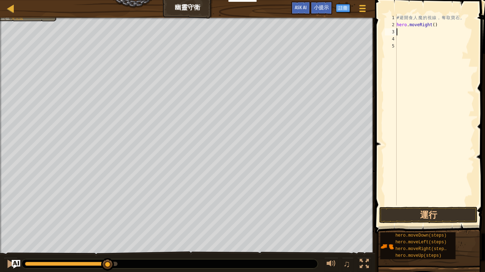
type textarea "m"
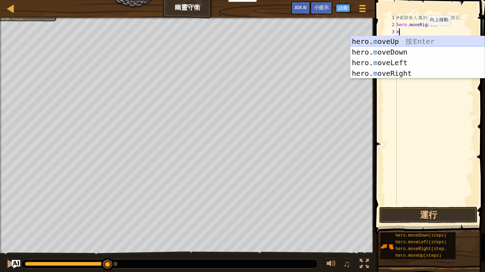
click at [414, 42] on div "hero. m oveUp 按 Enter hero. m oveDown 按 Enter hero. m oveLeft 按 Enter hero. m o…" at bounding box center [417, 68] width 134 height 64
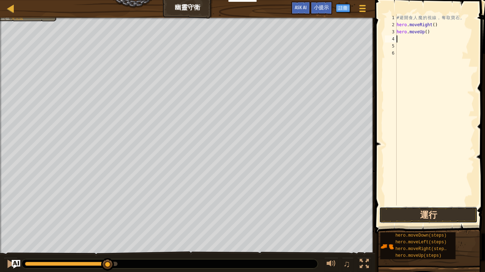
click at [395, 214] on button "運行" at bounding box center [428, 215] width 98 height 16
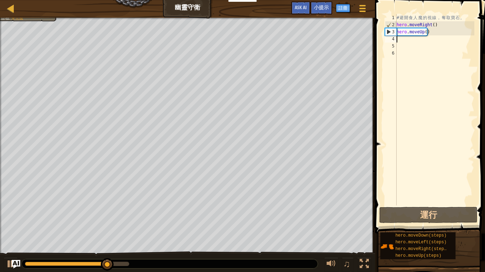
type textarea "m"
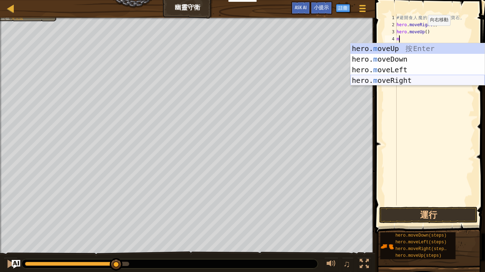
click at [403, 78] on div "hero. m oveUp 按 Enter hero. m oveDown 按 Enter hero. m oveLeft 按 Enter hero. m o…" at bounding box center [417, 75] width 134 height 64
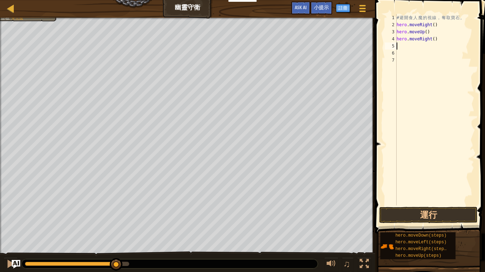
type textarea "m"
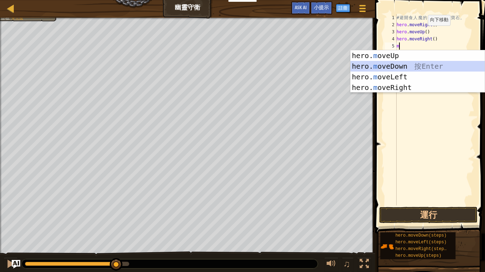
click at [405, 69] on div "hero. m oveUp 按 Enter hero. m oveDown 按 Enter hero. m oveLeft 按 Enter hero. m o…" at bounding box center [417, 82] width 134 height 64
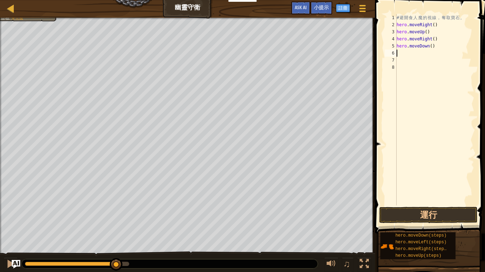
type textarea "m"
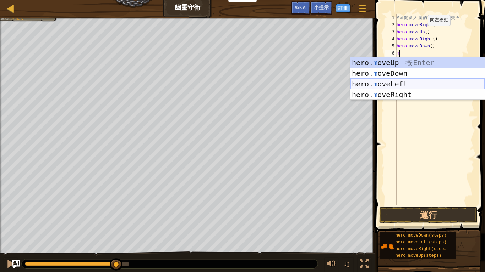
click at [405, 90] on div "hero. m oveUp 按 Enter hero. m oveDown 按 Enter hero. m oveLeft 按 Enter hero. m o…" at bounding box center [417, 89] width 134 height 64
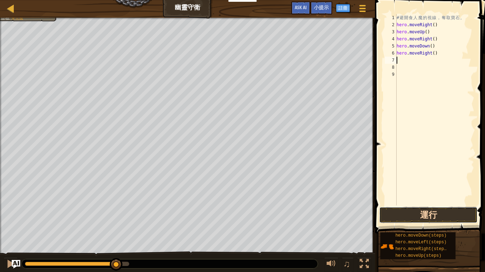
click at [419, 214] on button "運行" at bounding box center [428, 215] width 98 height 16
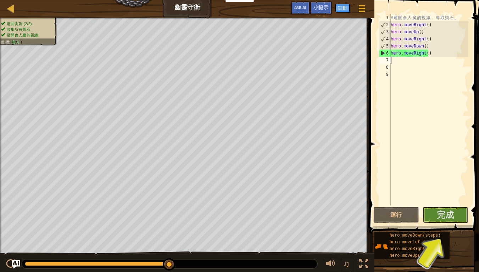
type textarea "m"
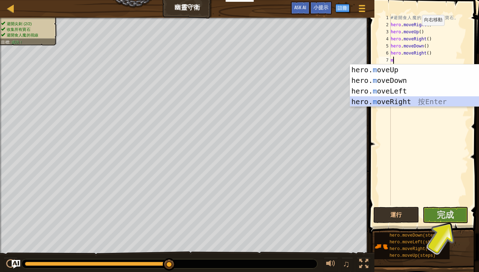
click at [404, 99] on div "hero. m oveUp 按 Enter hero. m oveDown 按 Enter hero. m oveLeft 按 Enter hero. m o…" at bounding box center [417, 97] width 134 height 64
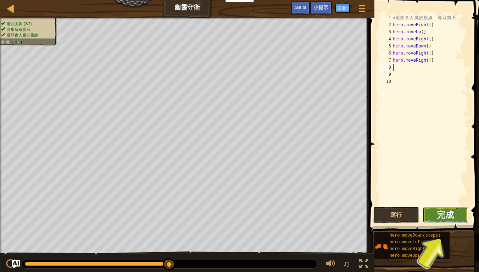
click at [452, 220] on span "完成" at bounding box center [445, 214] width 17 height 11
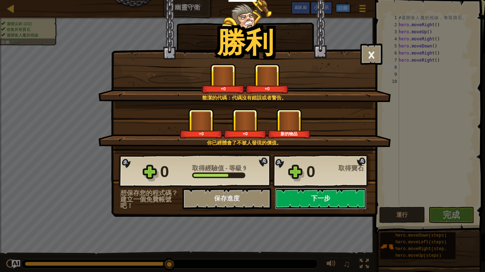
click at [335, 193] on button "下一步" at bounding box center [321, 198] width 92 height 21
select select "zh-HANT"
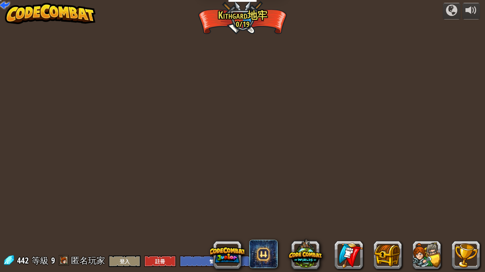
select select "zh-HANT"
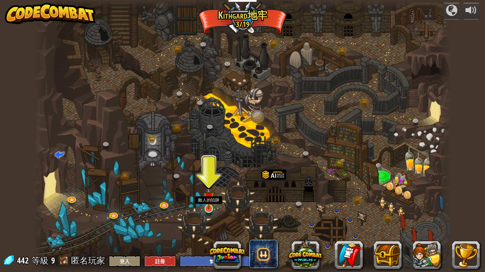
click at [211, 207] on img at bounding box center [208, 198] width 11 height 24
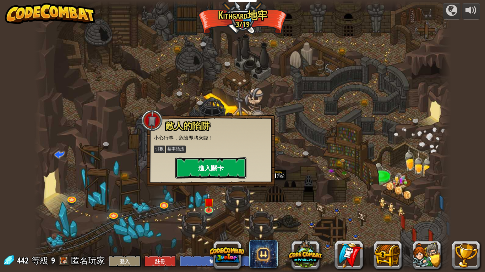
click at [218, 163] on button "進入關卡" at bounding box center [210, 168] width 71 height 21
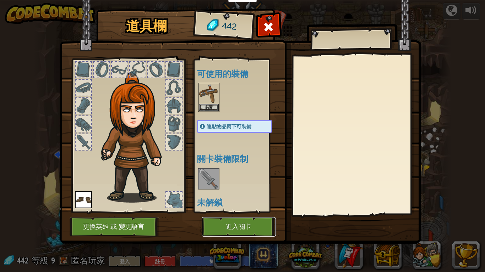
click at [242, 226] on button "進入關卡" at bounding box center [239, 228] width 74 height 20
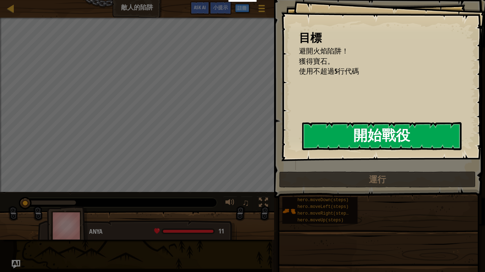
click at [346, 149] on button "開始戰役" at bounding box center [381, 136] width 159 height 28
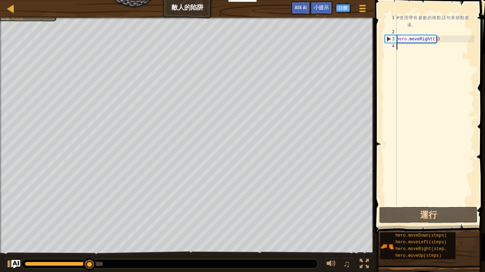
type textarea "m"
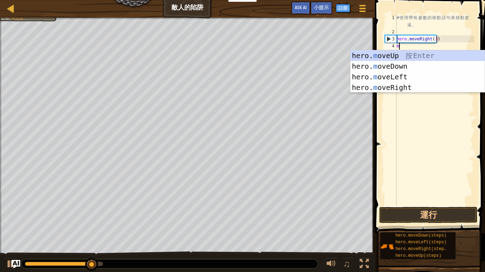
scroll to position [3, 0]
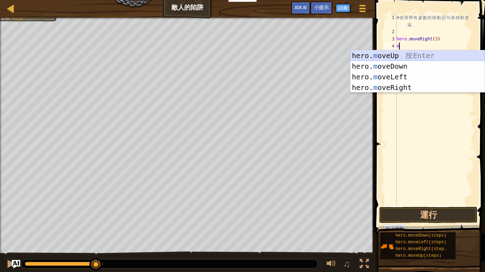
click at [404, 53] on div "hero. m oveUp 按 Enter hero. m oveDown 按 Enter hero. m oveLeft 按 Enter hero. m o…" at bounding box center [417, 82] width 134 height 64
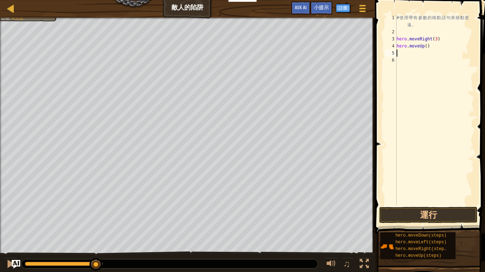
type textarea "m"
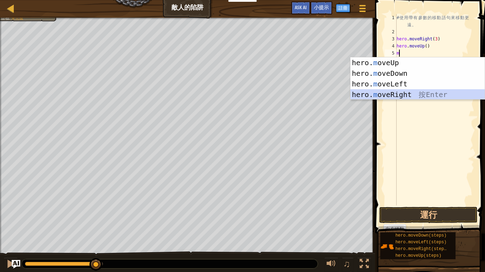
click at [401, 93] on div "hero. m oveUp 按 Enter hero. m oveDown 按 Enter hero. m oveLeft 按 Enter hero. m o…" at bounding box center [417, 89] width 134 height 64
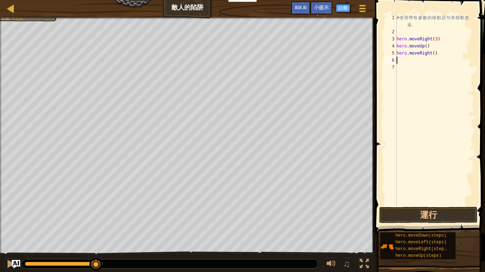
type textarea "m"
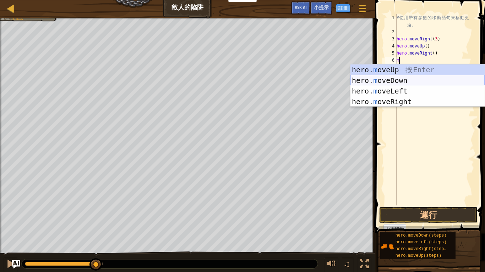
click at [400, 79] on div "hero. m oveUp 按 Enter hero. m oveDown 按 Enter hero. m oveLeft 按 Enter hero. m o…" at bounding box center [417, 97] width 134 height 64
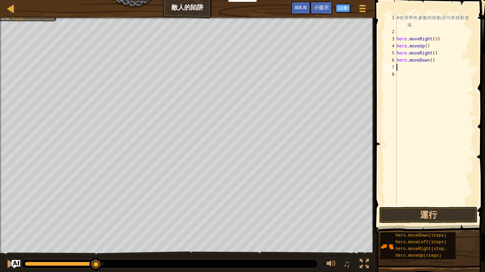
type textarea "m"
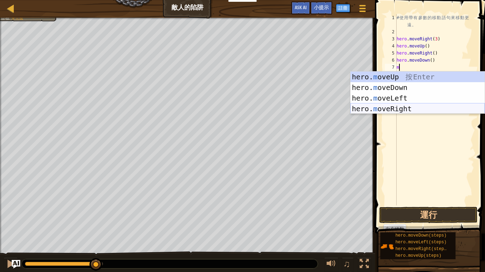
click at [401, 108] on div "hero. m oveUp 按 Enter hero. m oveDown 按 Enter hero. m oveLeft 按 Enter hero. m o…" at bounding box center [417, 104] width 134 height 64
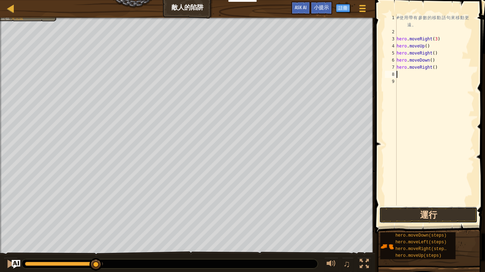
click at [426, 214] on button "運行" at bounding box center [428, 215] width 98 height 16
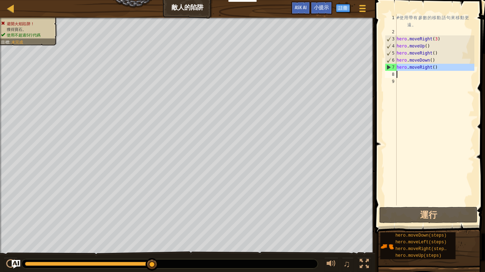
drag, startPoint x: 396, startPoint y: 65, endPoint x: 433, endPoint y: 71, distance: 37.0
click at [433, 71] on div "# 使 用 帶 有 參 數 的 移 動 語 句 來 移 動 更 遠 。 hero . moveRight ( 3 ) hero . moveUp ( ) he…" at bounding box center [434, 120] width 79 height 213
type textarea "hero.moveRight()"
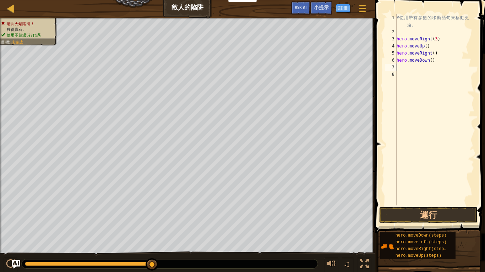
type textarea "m"
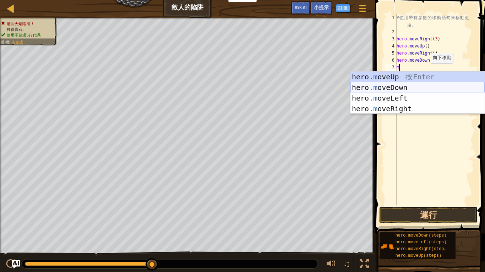
click at [409, 87] on div "hero. m oveUp 按 Enter hero. m oveDown 按 Enter hero. m oveLeft 按 Enter hero. m o…" at bounding box center [417, 104] width 134 height 64
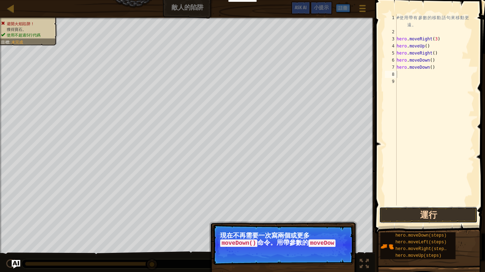
click at [404, 215] on button "運行" at bounding box center [428, 215] width 98 height 16
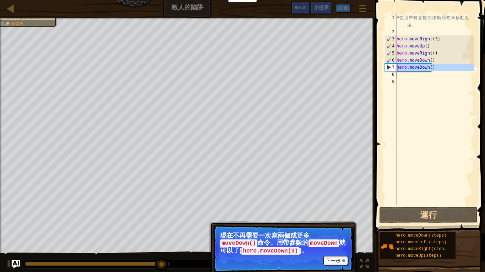
drag, startPoint x: 397, startPoint y: 68, endPoint x: 439, endPoint y: 72, distance: 42.0
click at [439, 72] on div "# 使 用 帶 有 參 數 的 移 動 語 句 來 移 動 更 遠 。 hero . moveRight ( 3 ) hero . moveUp ( ) he…" at bounding box center [434, 120] width 79 height 213
type textarea "hero.moveDown()"
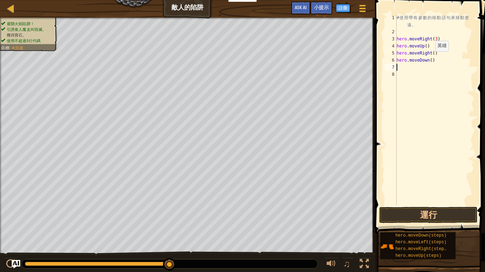
click at [429, 59] on div "# 使 用 帶 有 參 數 的 移 動 語 句 來 移 動 更 遠 。 hero . moveRight ( 3 ) hero . moveUp ( ) he…" at bounding box center [434, 120] width 79 height 213
type textarea "hero.moveDown(3)"
click at [395, 211] on button "運行" at bounding box center [428, 215] width 98 height 16
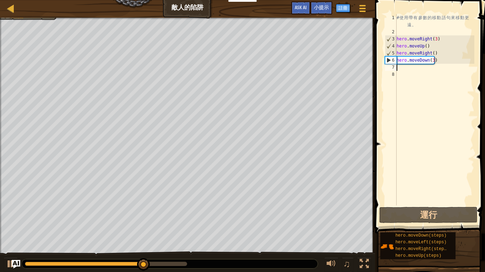
click at [412, 68] on div "# 使 用 帶 有 參 數 的 移 動 語 句 來 移 動 更 遠 。 hero . moveRight ( 3 ) hero . moveUp ( ) he…" at bounding box center [434, 120] width 79 height 213
type textarea "m"
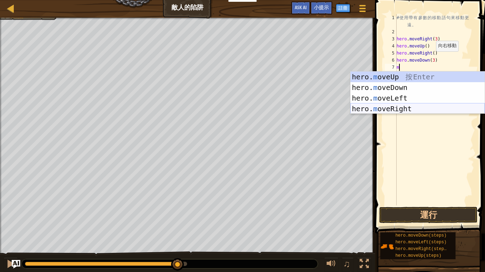
click at [402, 106] on div "hero. m oveUp 按 Enter hero. m oveDown 按 Enter hero. m oveLeft 按 Enter hero. m o…" at bounding box center [417, 104] width 134 height 64
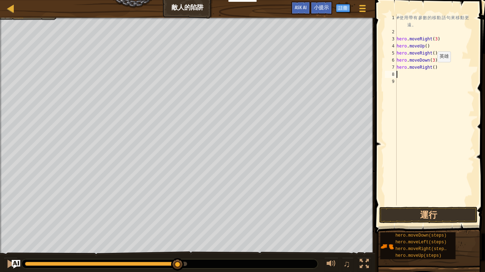
click at [431, 69] on div "# 使 用 帶 有 參 數 的 移 動 語 句 來 移 動 更 遠 。 hero . moveRight ( 3 ) hero . moveUp ( ) he…" at bounding box center [434, 120] width 79 height 213
type textarea "hero.moveRight(2)"
click at [433, 215] on button "運行" at bounding box center [428, 215] width 98 height 16
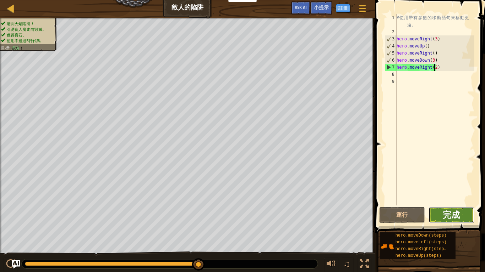
click at [450, 218] on span "完成" at bounding box center [450, 214] width 17 height 11
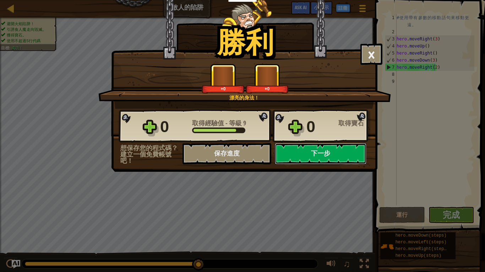
click at [352, 155] on button "下一步" at bounding box center [321, 153] width 92 height 21
select select "zh-HANT"
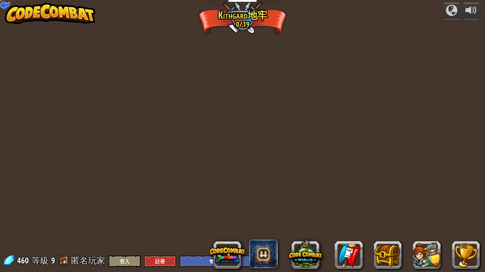
select select "zh-HANT"
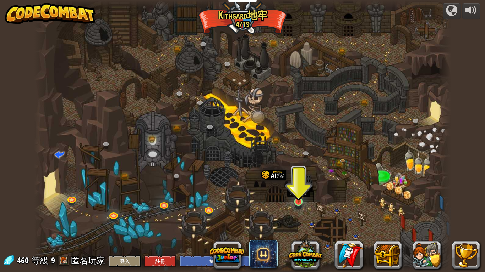
click at [300, 200] on img at bounding box center [298, 191] width 11 height 24
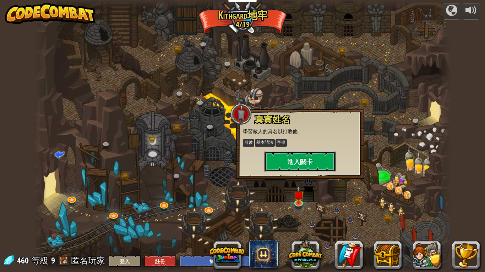
click at [301, 161] on button "進入關卡" at bounding box center [299, 161] width 71 height 21
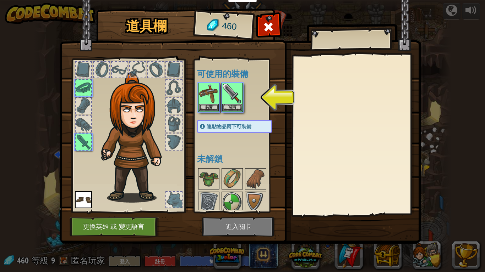
click at [235, 227] on img at bounding box center [240, 116] width 361 height 258
click at [231, 104] on button "裝備" at bounding box center [232, 107] width 20 height 7
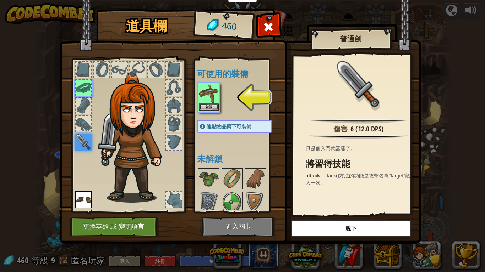
click at [218, 94] on img at bounding box center [209, 94] width 20 height 20
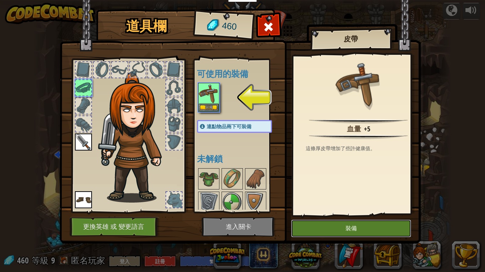
click at [335, 224] on button "裝備" at bounding box center [351, 229] width 120 height 18
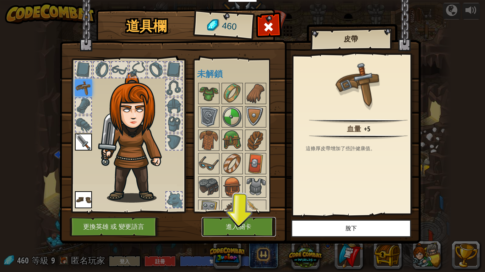
click at [258, 224] on button "進入關卡" at bounding box center [239, 228] width 74 height 20
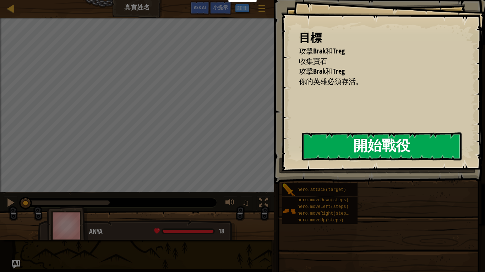
click at [352, 150] on button "開始戰役" at bounding box center [381, 147] width 159 height 28
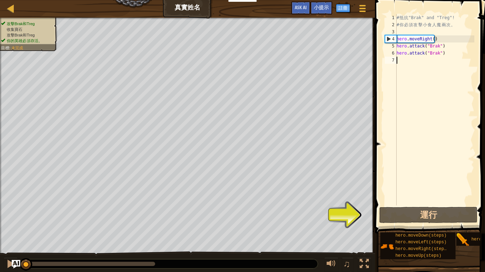
type textarea "m"
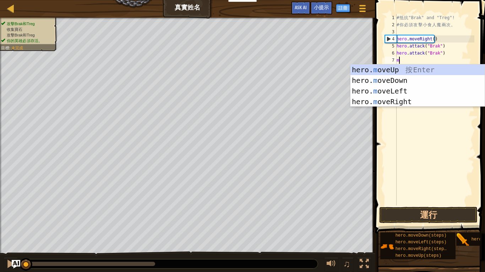
scroll to position [3, 0]
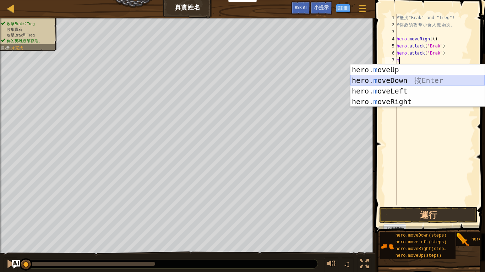
click at [391, 81] on div "hero. m oveUp 按 Enter hero. m oveDown 按 Enter hero. m oveLeft 按 Enter hero. m o…" at bounding box center [417, 97] width 134 height 64
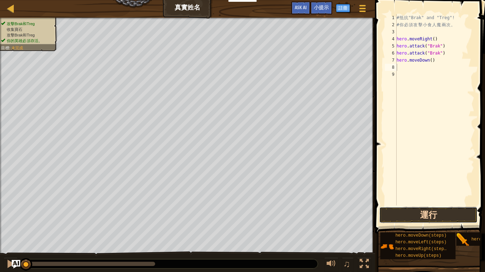
click at [423, 215] on button "運行" at bounding box center [428, 215] width 98 height 16
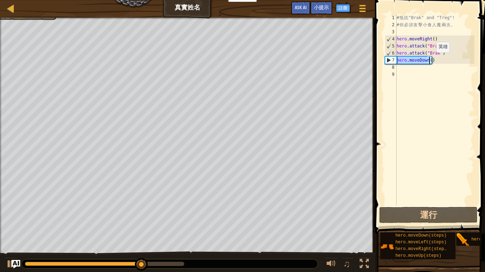
drag, startPoint x: 397, startPoint y: 59, endPoint x: 431, endPoint y: 60, distance: 33.4
click at [431, 60] on div "# 抵 抗 "Brak" and "Treg"! # 你 必 須 攻 擊 小 食 人 魔 兩 次 。 hero . moveRight ( ) hero . …" at bounding box center [434, 117] width 79 height 206
type textarea "hero.moveDown()"
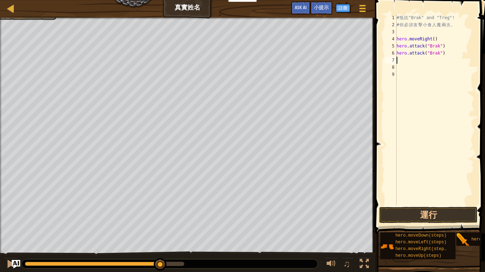
type textarea "m"
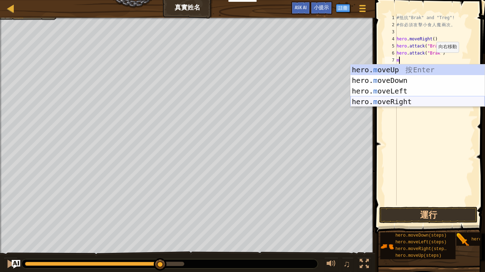
click at [412, 99] on div "hero. m oveUp 按 Enter hero. m oveDown 按 Enter hero. m oveLeft 按 Enter hero. m o…" at bounding box center [417, 97] width 134 height 64
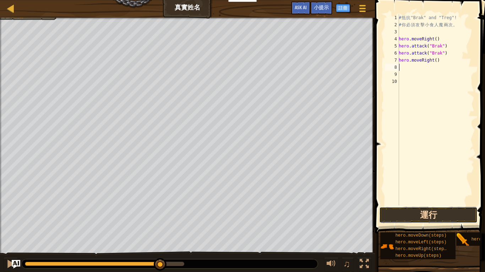
click at [408, 215] on button "運行" at bounding box center [428, 215] width 98 height 16
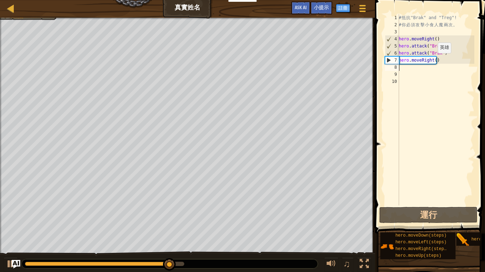
click at [434, 60] on div "# 抵 抗 "Brak" and "Treg"! # 你 必 須 攻 擊 小 食 人 魔 兩 次 。 hero . moveRight ( ) hero . …" at bounding box center [435, 117] width 77 height 206
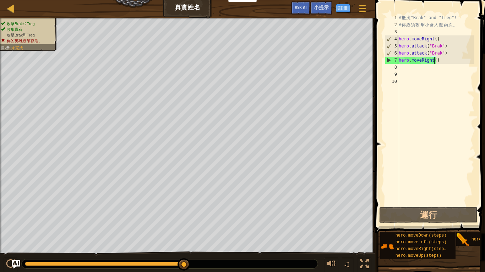
scroll to position [3, 3]
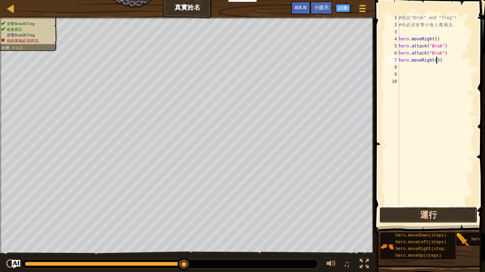
click at [419, 219] on button "運行" at bounding box center [428, 215] width 98 height 16
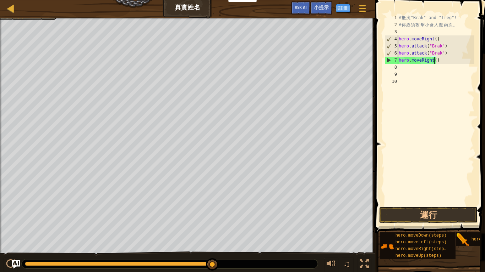
type textarea "hero.moveRight(4)"
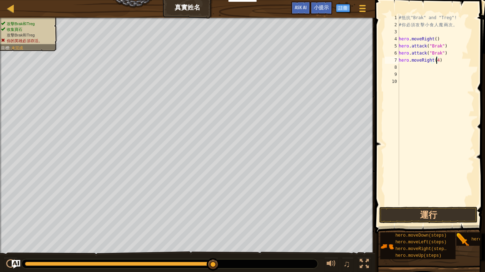
scroll to position [3, 0]
click at [402, 214] on button "運行" at bounding box center [428, 215] width 98 height 16
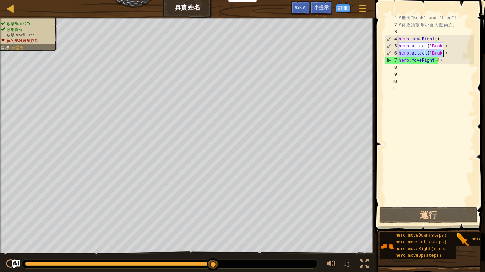
drag, startPoint x: 399, startPoint y: 53, endPoint x: 447, endPoint y: 54, distance: 48.6
click at [447, 54] on div "# 抵 抗 "Brak" and "Treg"! # 你 必 須 攻 擊 小 食 人 魔 兩 次 。 hero . moveRight ( ) hero . …" at bounding box center [435, 117] width 77 height 206
type textarea "hero.attack("Brak")"
click at [405, 69] on div "# 抵 抗 "Brak" and "Treg"! # 你 必 須 攻 擊 小 食 人 魔 兩 次 。 hero . moveRight ( ) hero . …" at bounding box center [435, 117] width 77 height 206
paste textarea "hero.attack("Brak")"
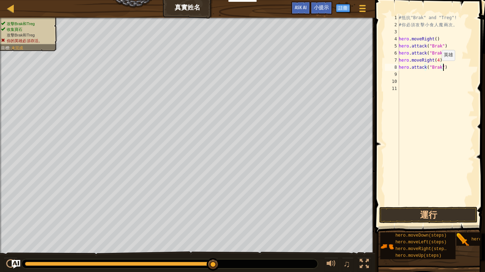
click at [437, 68] on div "# 抵 抗 "Brak" and "Treg"! # 你 必 須 攻 擊 小 食 人 魔 兩 次 。 hero . moveRight ( ) hero . …" at bounding box center [435, 117] width 77 height 206
type textarea "ㄔ"
click at [414, 216] on button "運行" at bounding box center [428, 215] width 98 height 16
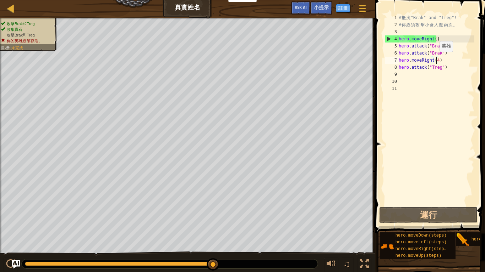
drag, startPoint x: 435, startPoint y: 59, endPoint x: 440, endPoint y: 60, distance: 4.4
click at [435, 59] on div "# 抵 抗 "Brak" and "Treg"! # 你 必 須 攻 擊 小 食 人 魔 兩 次 。 hero . moveRight ( ) hero . …" at bounding box center [435, 117] width 77 height 206
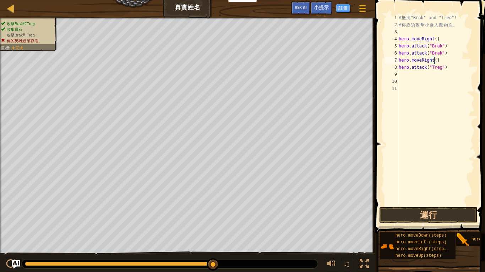
type textarea "hero.moveRight(2)"
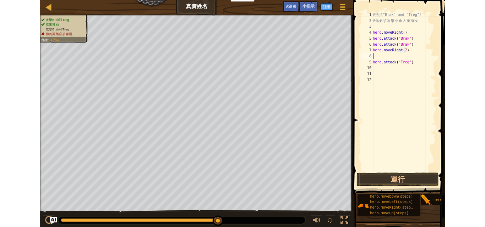
scroll to position [3, 0]
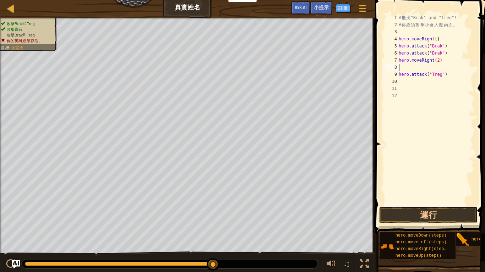
click at [429, 224] on span at bounding box center [431, 106] width 116 height 255
click at [430, 213] on button "運行" at bounding box center [428, 215] width 98 height 16
click at [410, 215] on button "運行" at bounding box center [428, 215] width 98 height 16
click at [451, 214] on button "運行" at bounding box center [428, 215] width 98 height 16
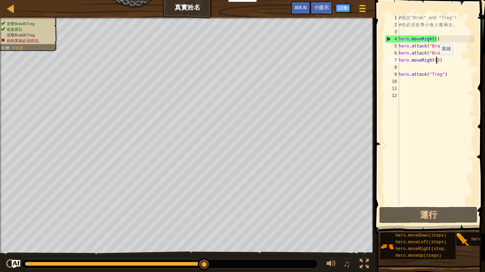
click at [435, 62] on div "# 抵 抗 "Brak" and "Treg"! # 你 必 須 攻 擊 小 食 人 魔 兩 次 。 hero . moveRight ( ) hero . …" at bounding box center [435, 117] width 77 height 206
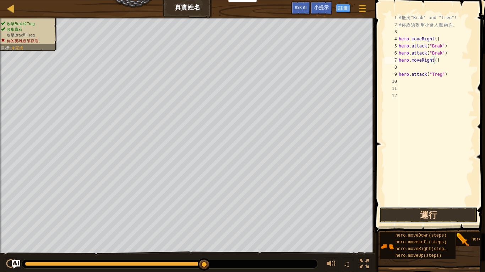
click at [458, 211] on button "運行" at bounding box center [428, 215] width 98 height 16
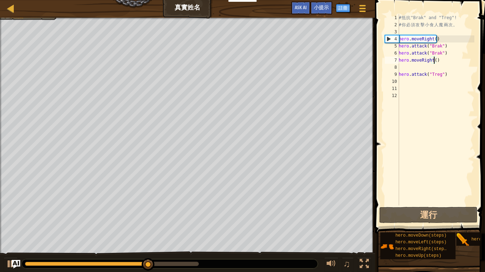
click at [446, 75] on div "# 抵 抗 "Brak" and "Treg"! # 你 必 須 攻 擊 小 食 人 魔 兩 次 。 hero . moveRight ( ) hero . …" at bounding box center [435, 117] width 77 height 206
type textarea "hero.attack("Treg")"
drag, startPoint x: 446, startPoint y: 75, endPoint x: 398, endPoint y: 76, distance: 47.2
click at [398, 76] on div "hero.attack("Treg") 1 2 3 4 5 6 7 8 9 10 11 12 # 抵 抗 "Brak" and "Treg"! # 你 必 須…" at bounding box center [428, 110] width 91 height 192
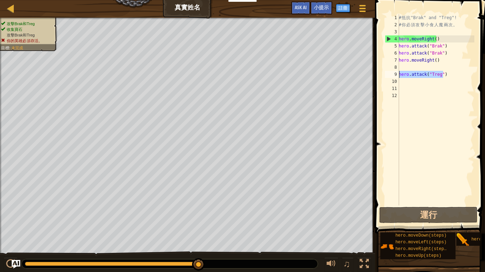
click at [409, 83] on div "# 抵 抗 "Brak" and "Treg"! # 你 必 須 攻 擊 小 食 人 魔 兩 次 。 hero . moveRight ( ) hero . …" at bounding box center [435, 117] width 77 height 206
paste textarea "hero.attack("Treg")"
type textarea "hero.attack("Treg")"
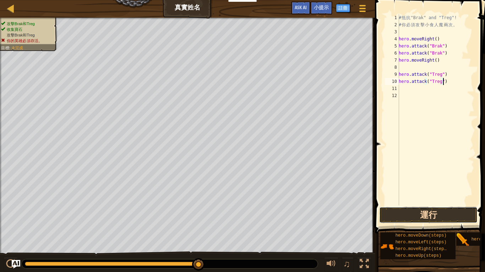
click at [401, 216] on button "運行" at bounding box center [428, 215] width 98 height 16
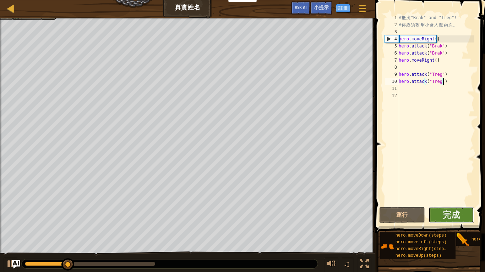
click at [437, 212] on button "完成" at bounding box center [451, 215] width 46 height 16
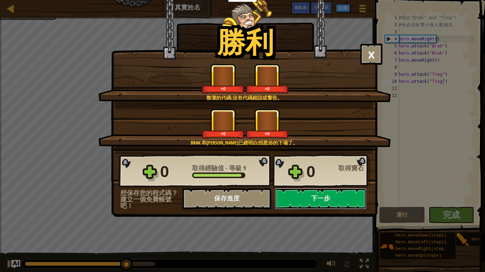
click at [345, 198] on button "下一步" at bounding box center [321, 198] width 92 height 21
select select "zh-HANT"
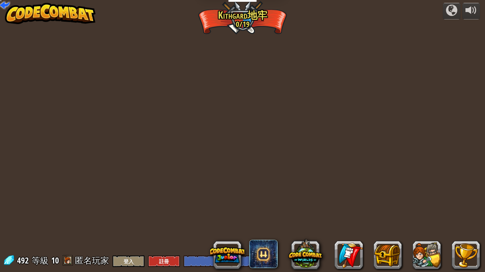
select select "zh-HANT"
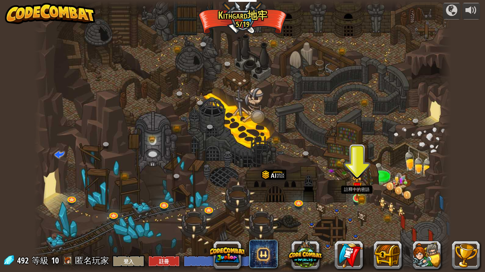
click at [360, 194] on img at bounding box center [357, 187] width 11 height 23
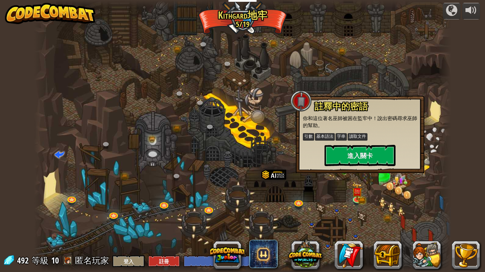
click at [437, 138] on div at bounding box center [242, 136] width 417 height 272
